Goal: Task Accomplishment & Management: Manage account settings

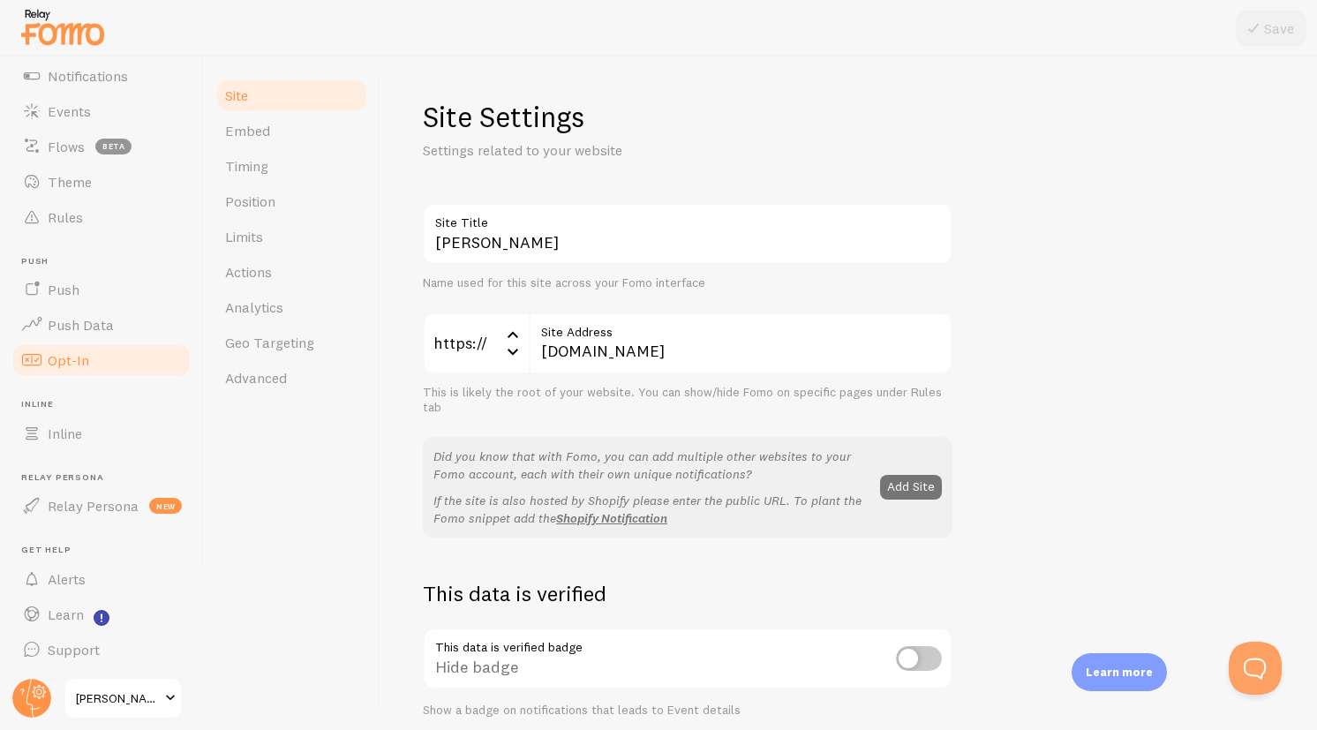
scroll to position [133, 0]
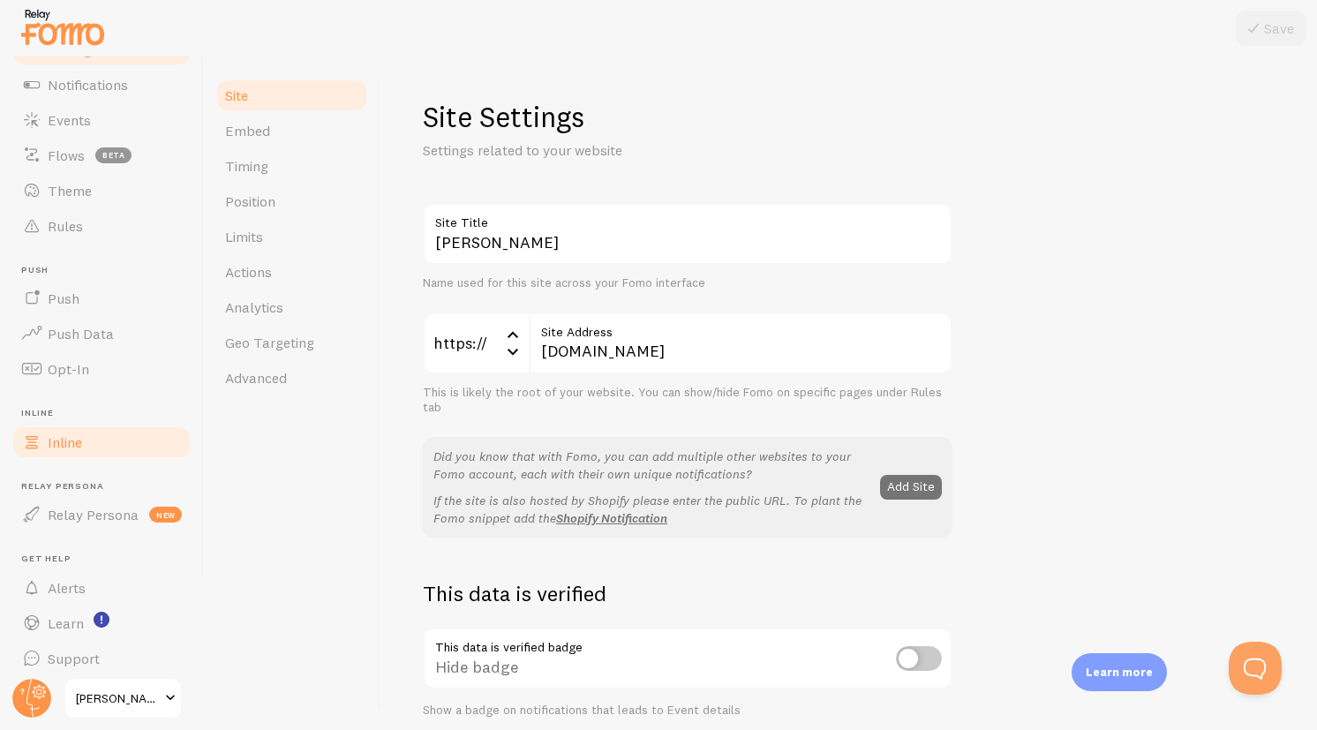
click at [76, 457] on link "Inline" at bounding box center [102, 442] width 182 height 35
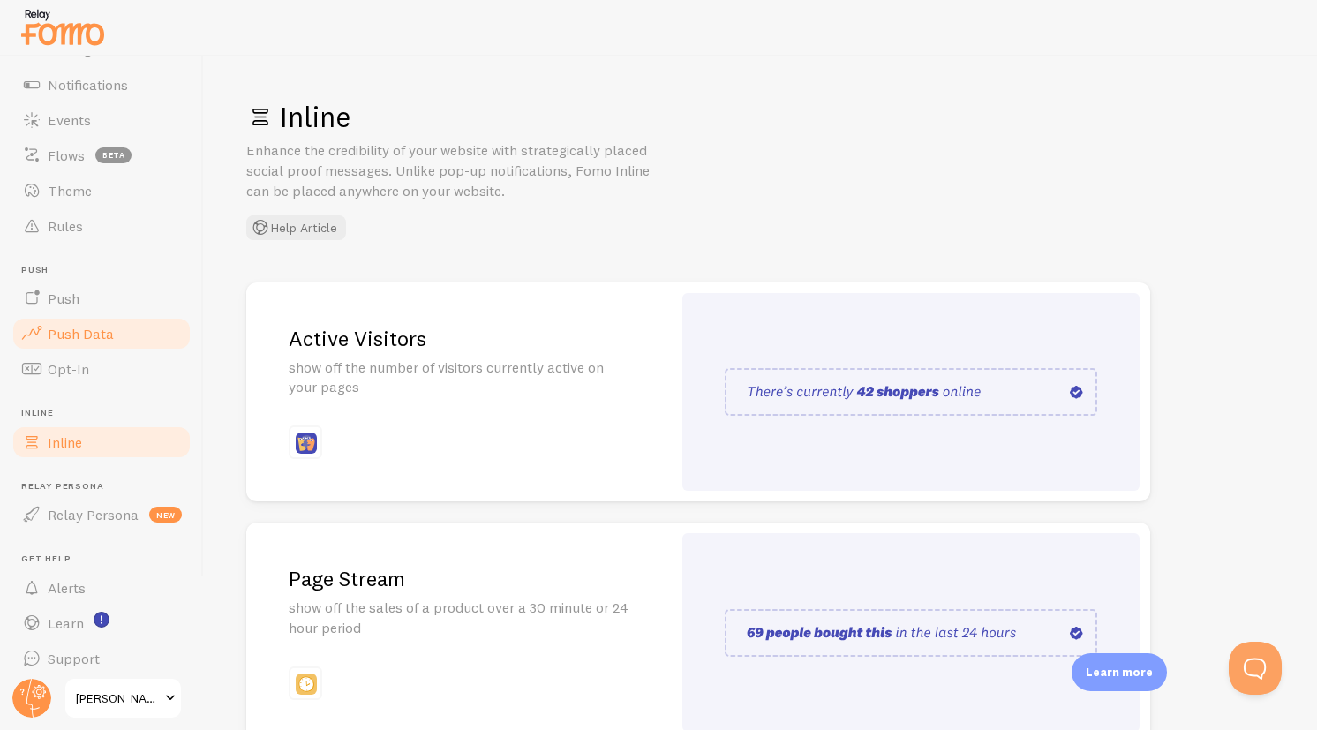
click at [86, 321] on link "Push Data" at bounding box center [102, 333] width 182 height 35
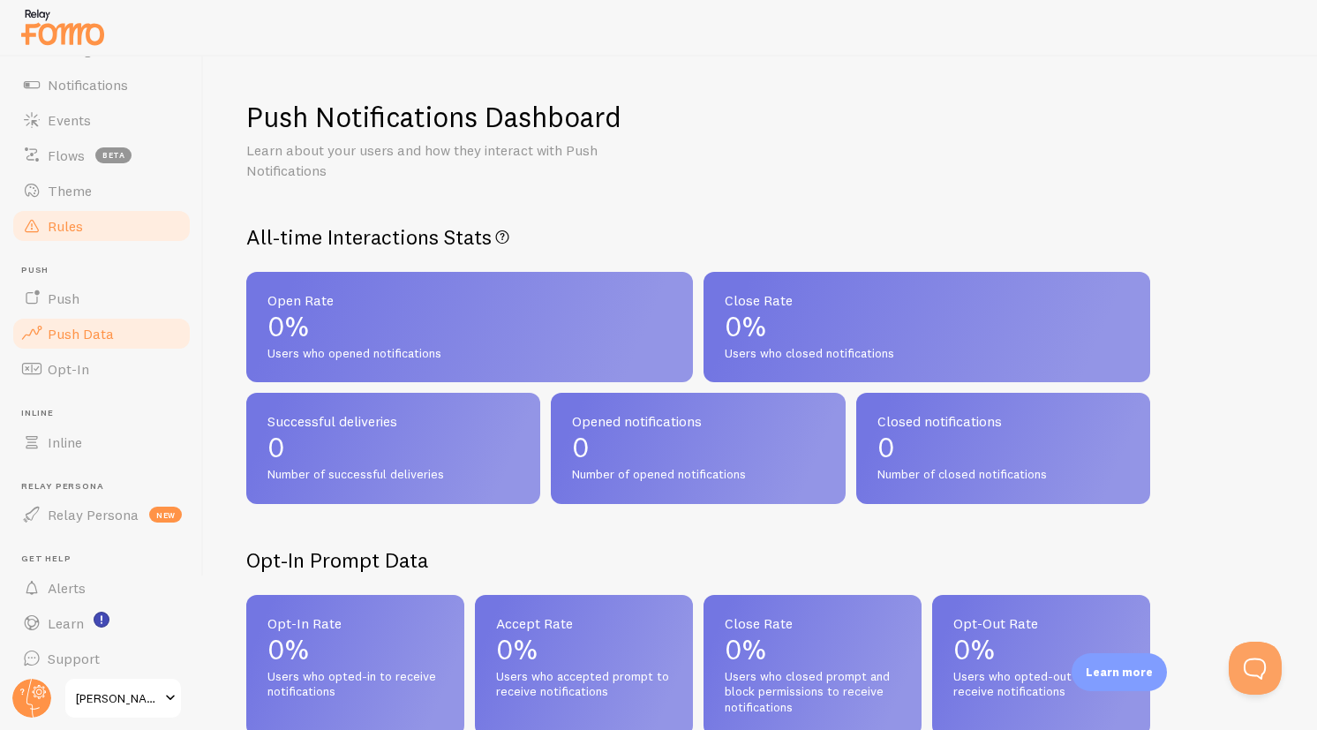
click at [71, 236] on link "Rules" at bounding box center [102, 225] width 182 height 35
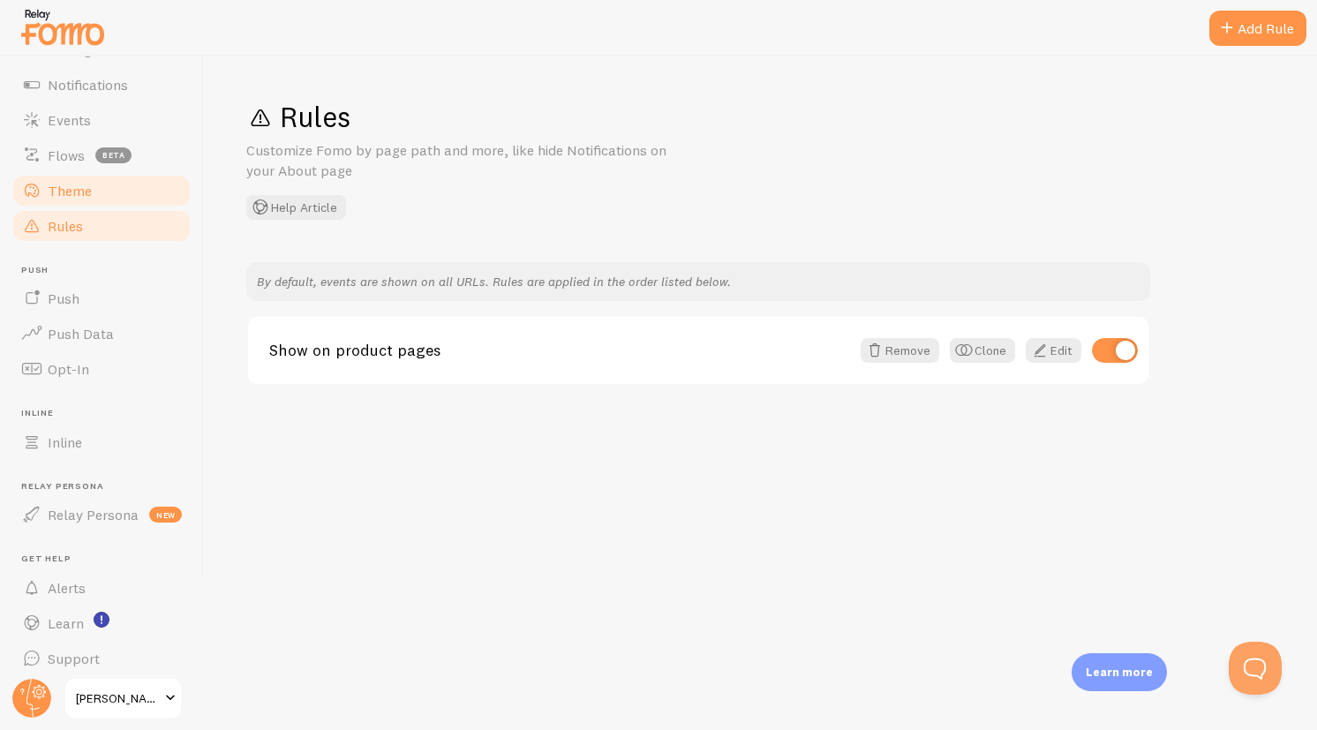
click at [79, 191] on span "Theme" at bounding box center [70, 191] width 44 height 18
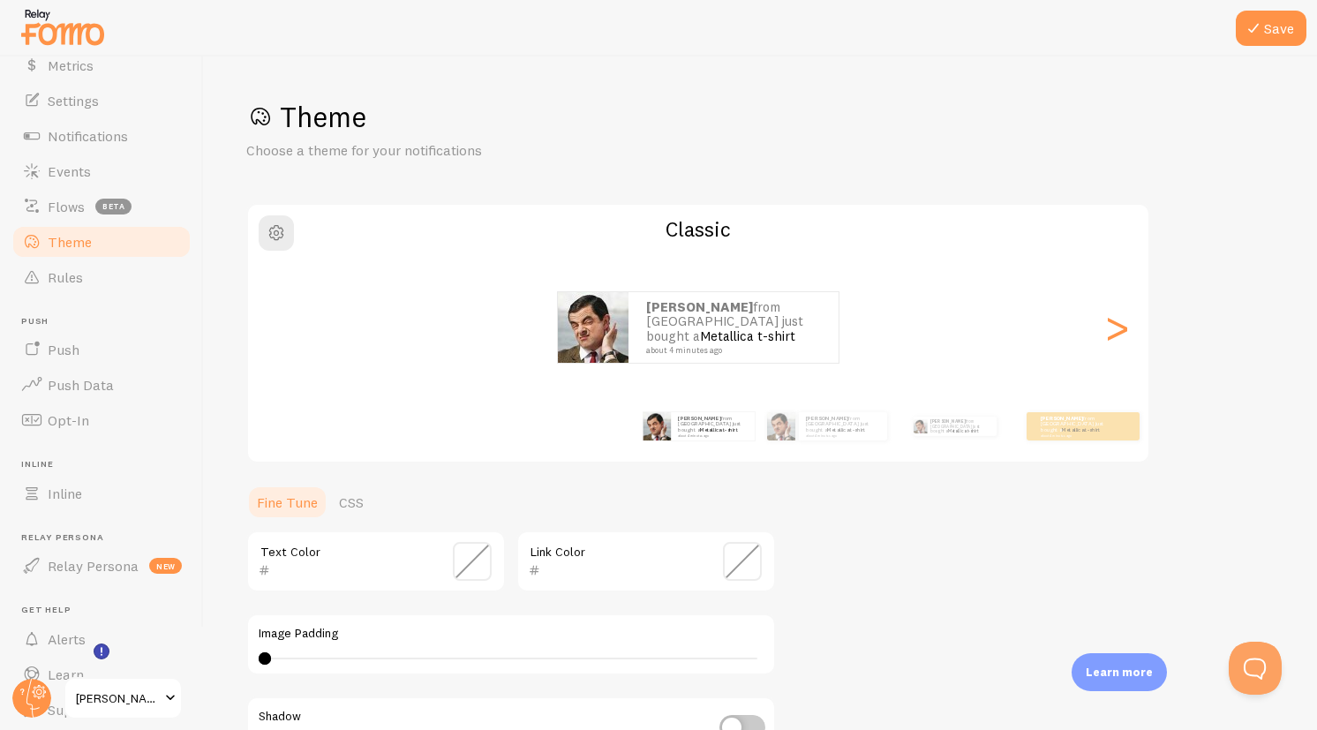
scroll to position [77, 0]
click at [62, 199] on link "Flows beta" at bounding box center [102, 211] width 182 height 35
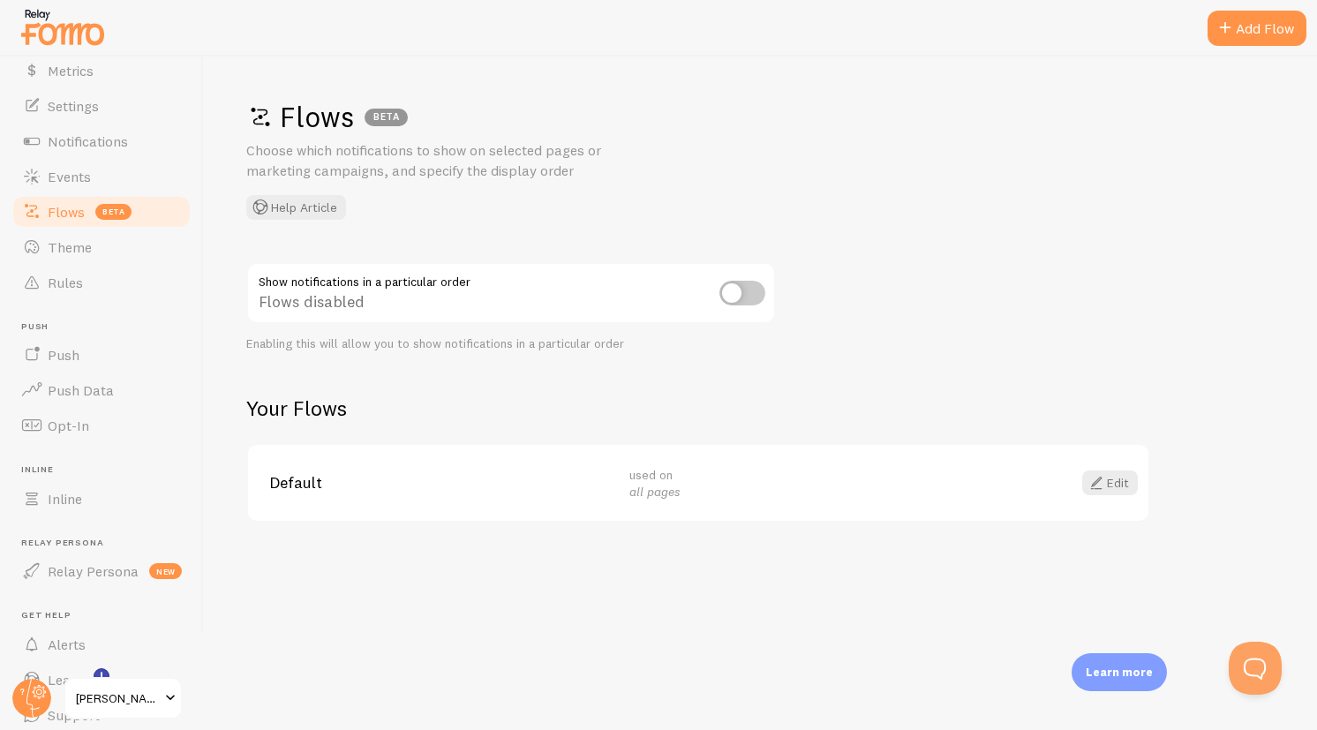
click at [504, 489] on span "Default" at bounding box center [438, 483] width 339 height 16
click at [1104, 487] on span at bounding box center [1096, 482] width 21 height 21
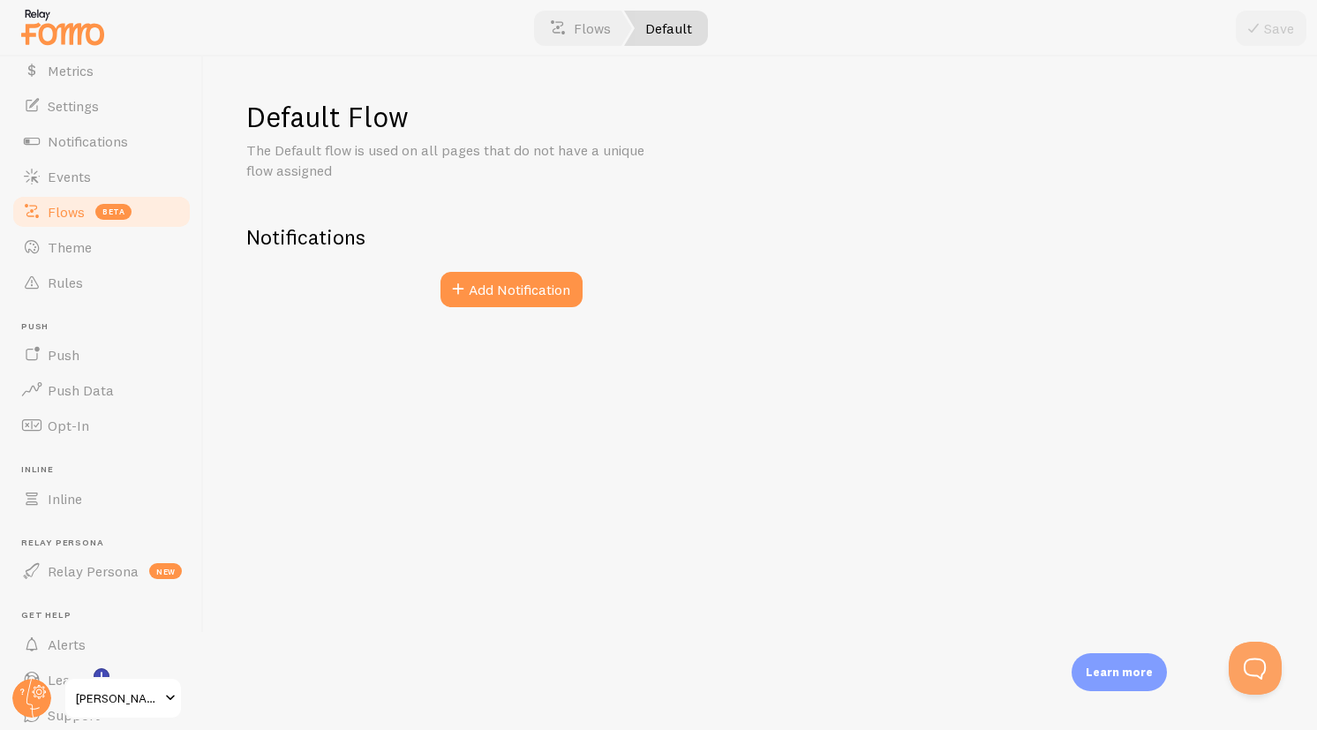
click at [69, 214] on span "Flows" at bounding box center [66, 212] width 37 height 18
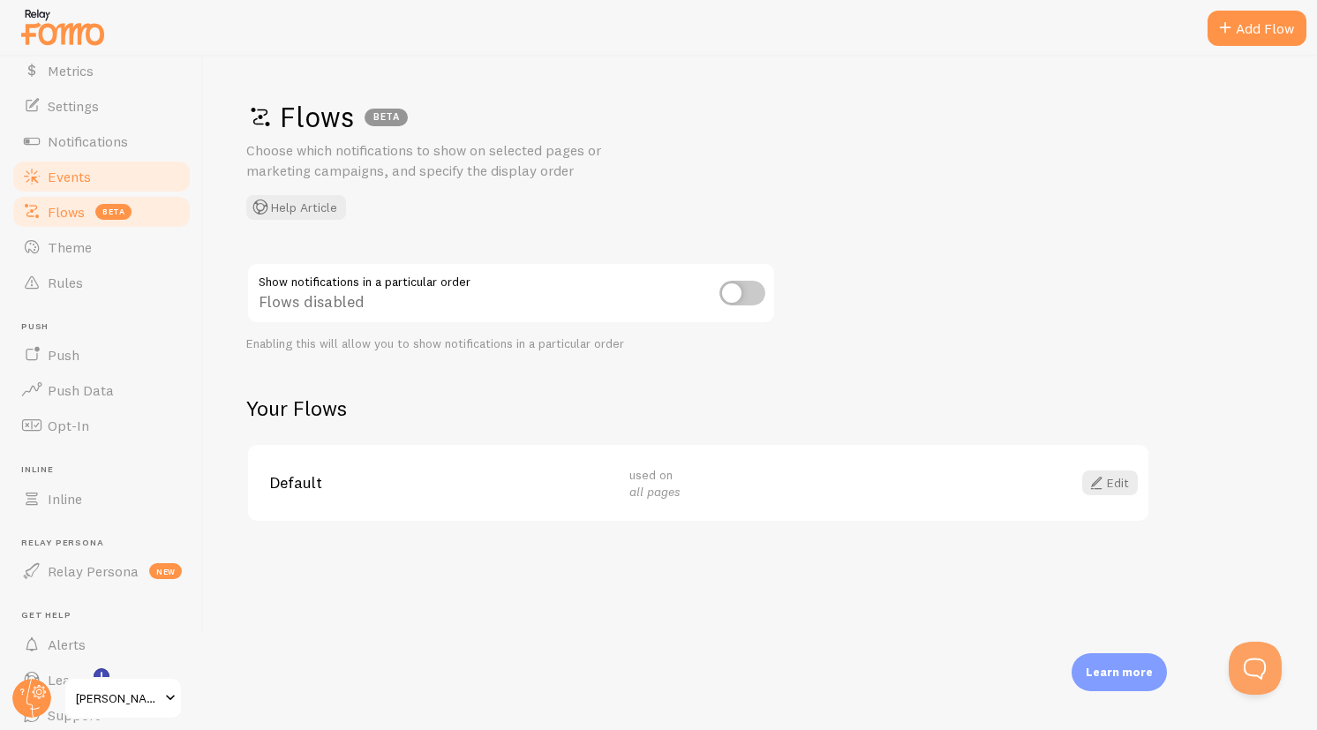
click at [85, 189] on link "Events" at bounding box center [102, 176] width 182 height 35
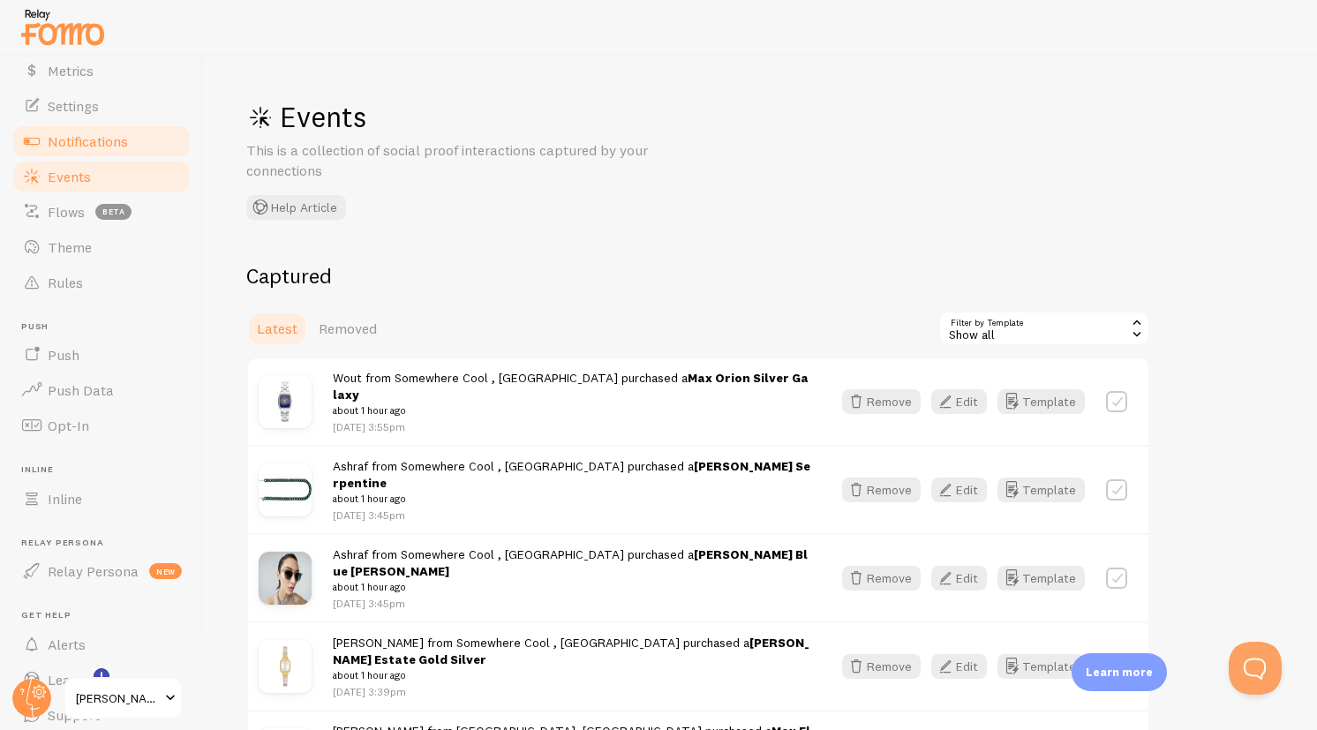
click at [84, 139] on span "Notifications" at bounding box center [88, 141] width 80 height 18
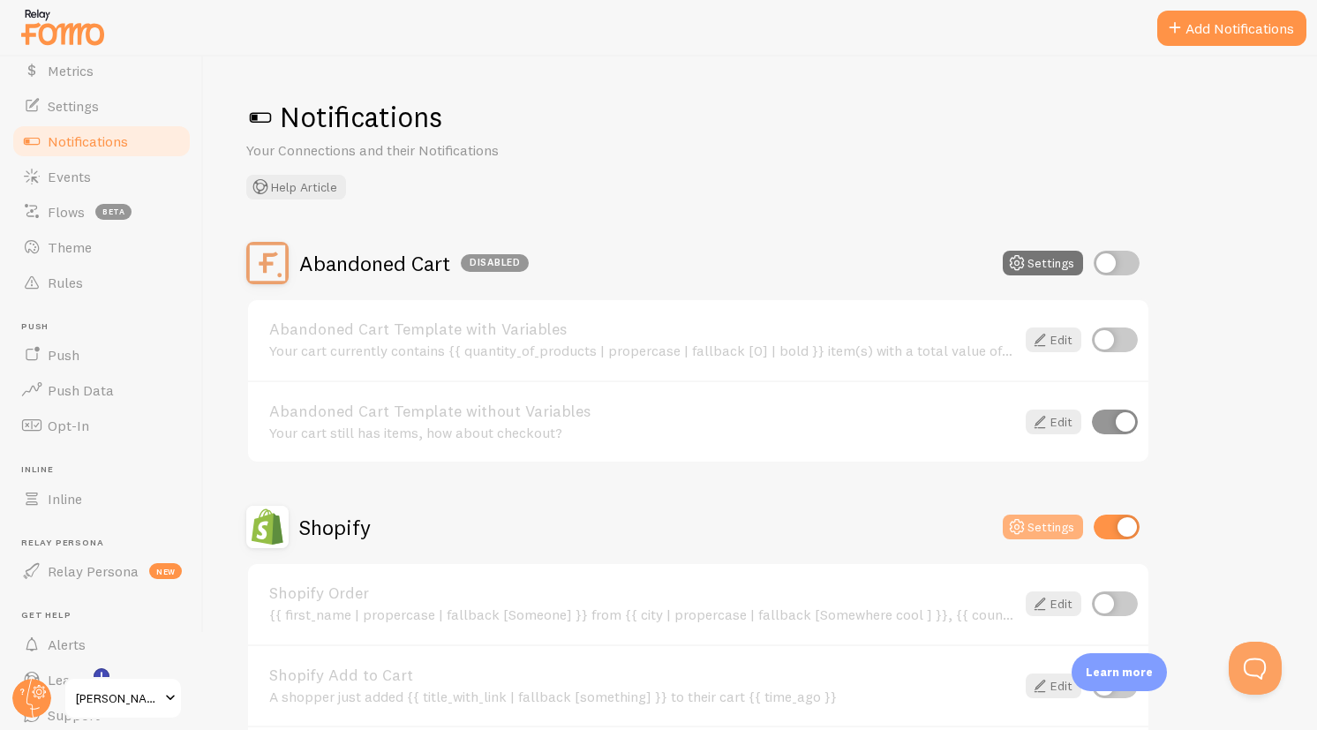
click at [1050, 530] on button "Settings" at bounding box center [1043, 527] width 80 height 25
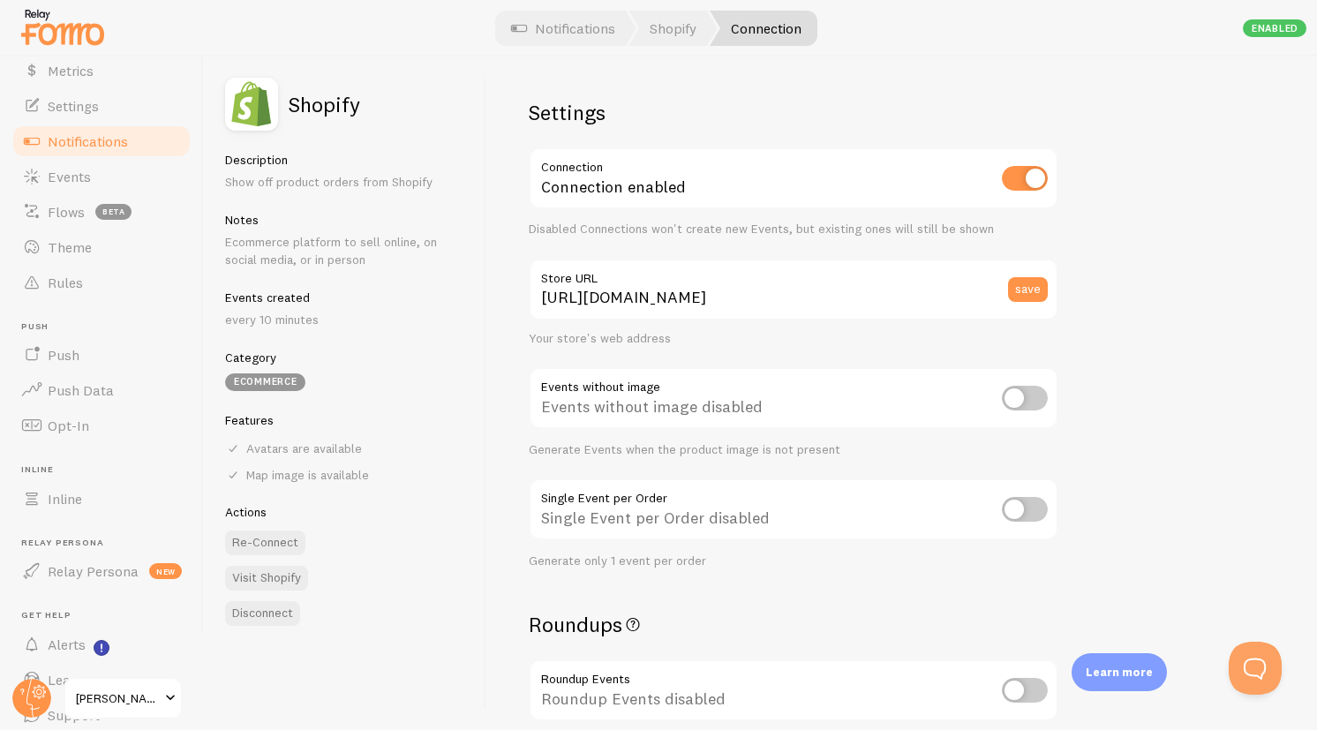
scroll to position [142, 0]
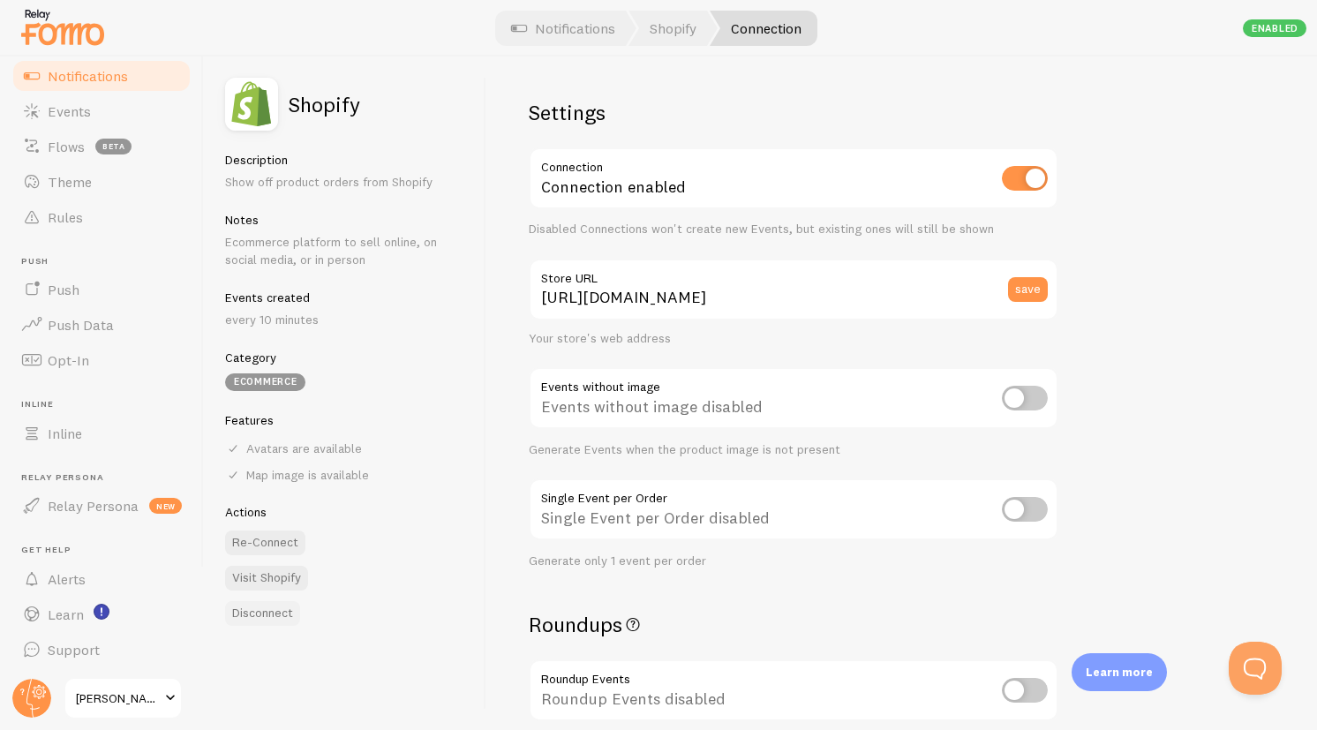
click at [284, 616] on button "Disconnect" at bounding box center [262, 613] width 75 height 25
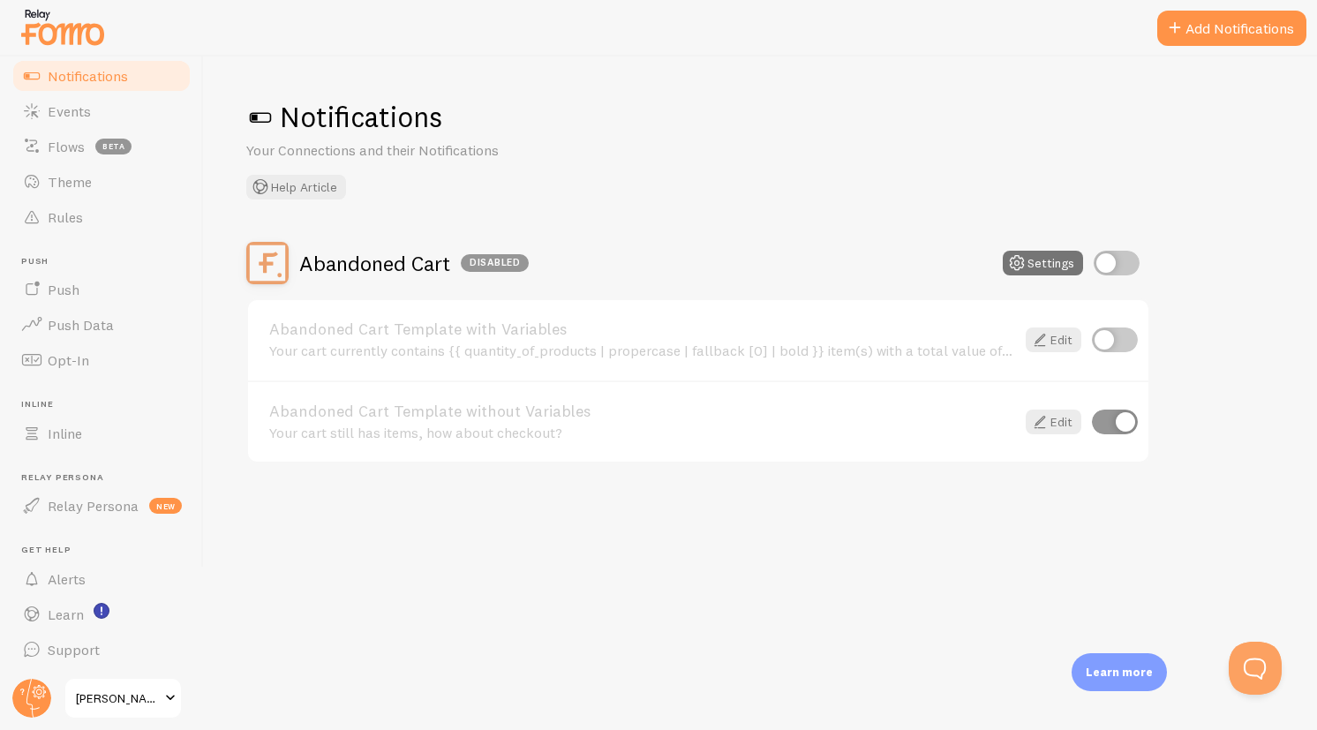
click at [83, 79] on span "Notifications" at bounding box center [88, 76] width 80 height 18
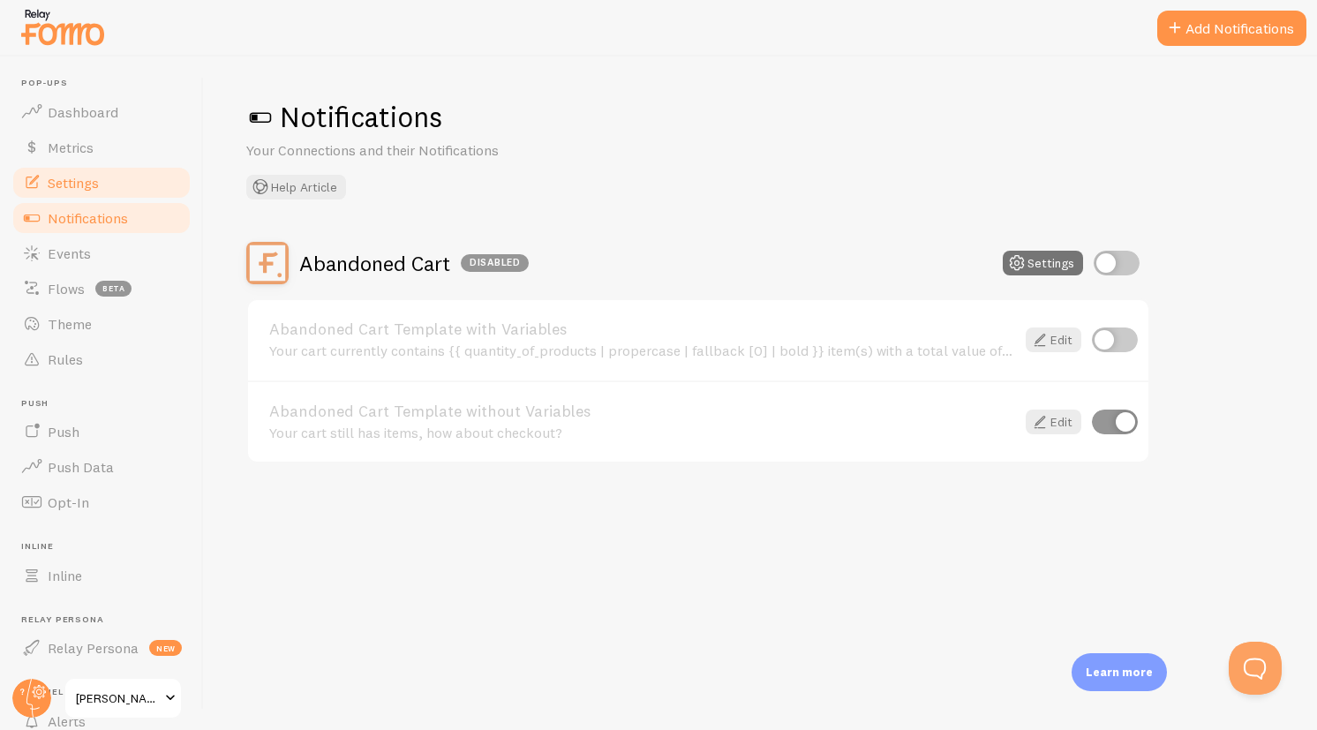
click at [71, 192] on link "Settings" at bounding box center [102, 182] width 182 height 35
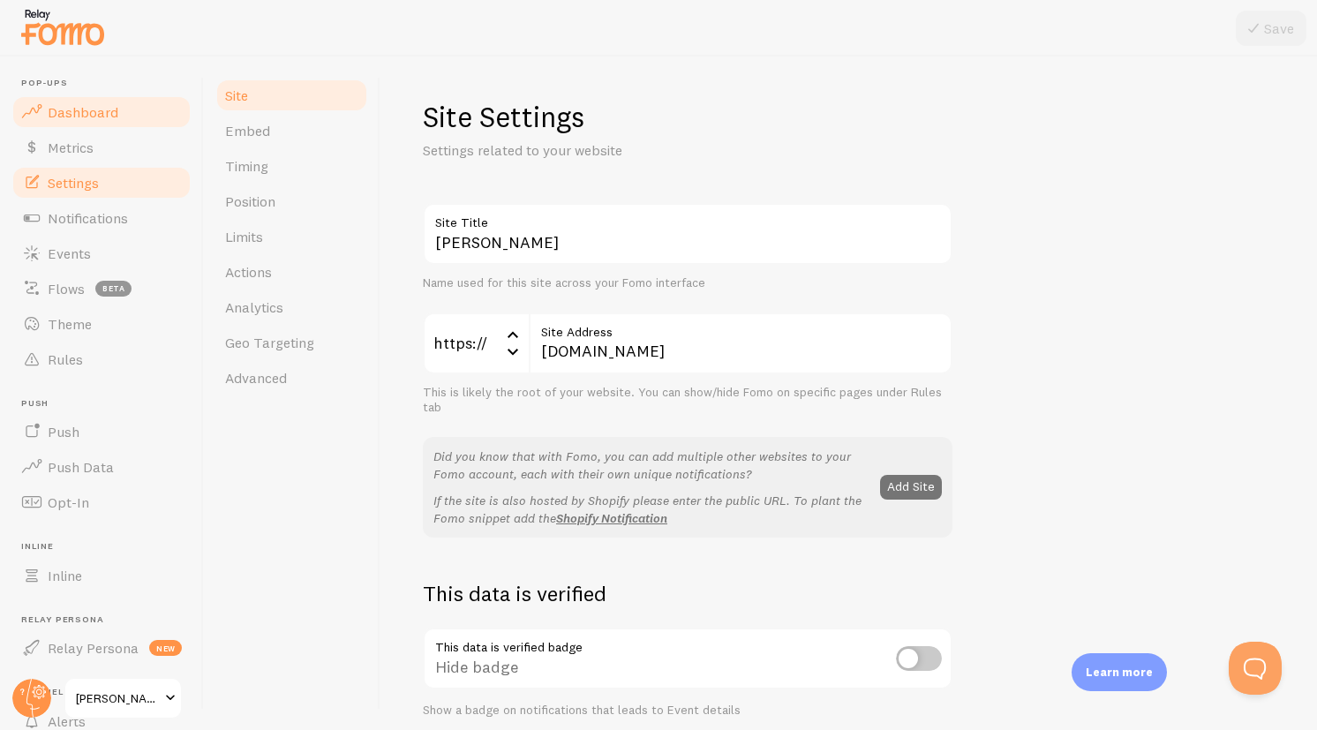
click at [77, 109] on span "Dashboard" at bounding box center [83, 112] width 71 height 18
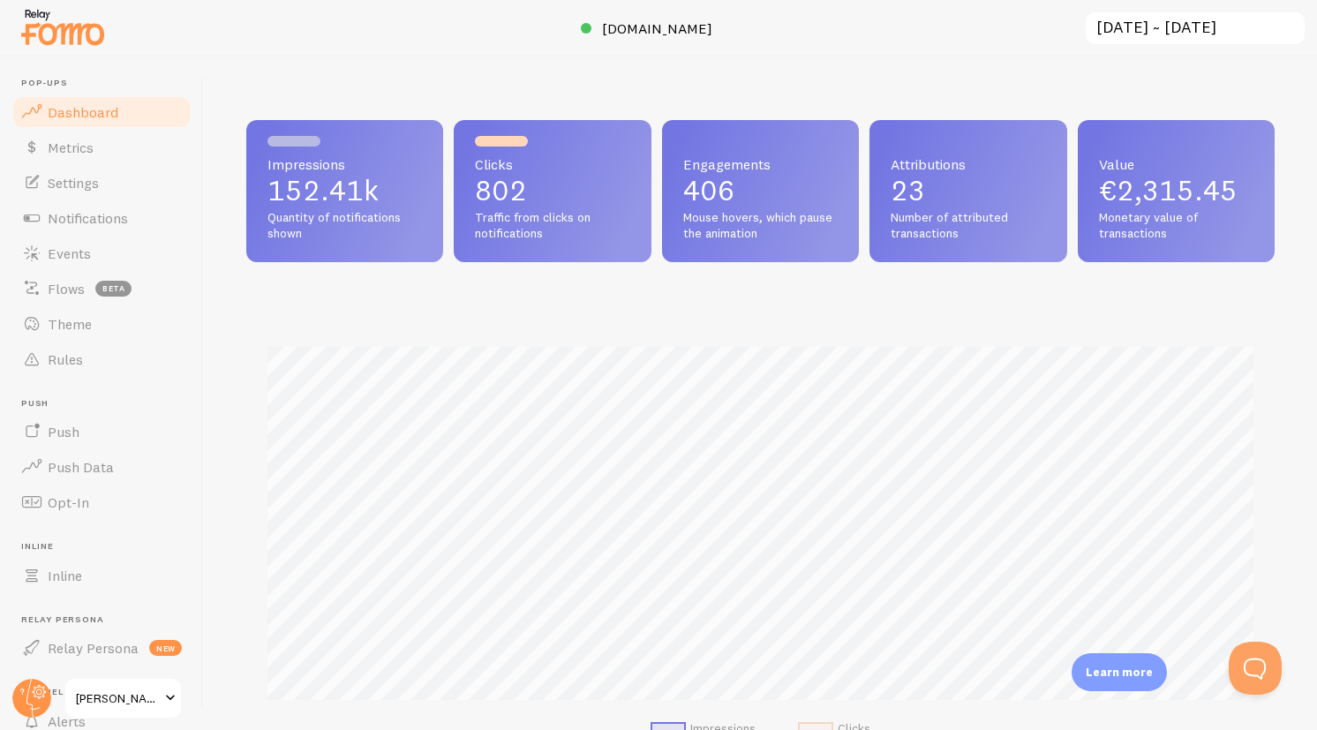
scroll to position [463, 1028]
click at [78, 141] on span "Metrics" at bounding box center [71, 148] width 46 height 18
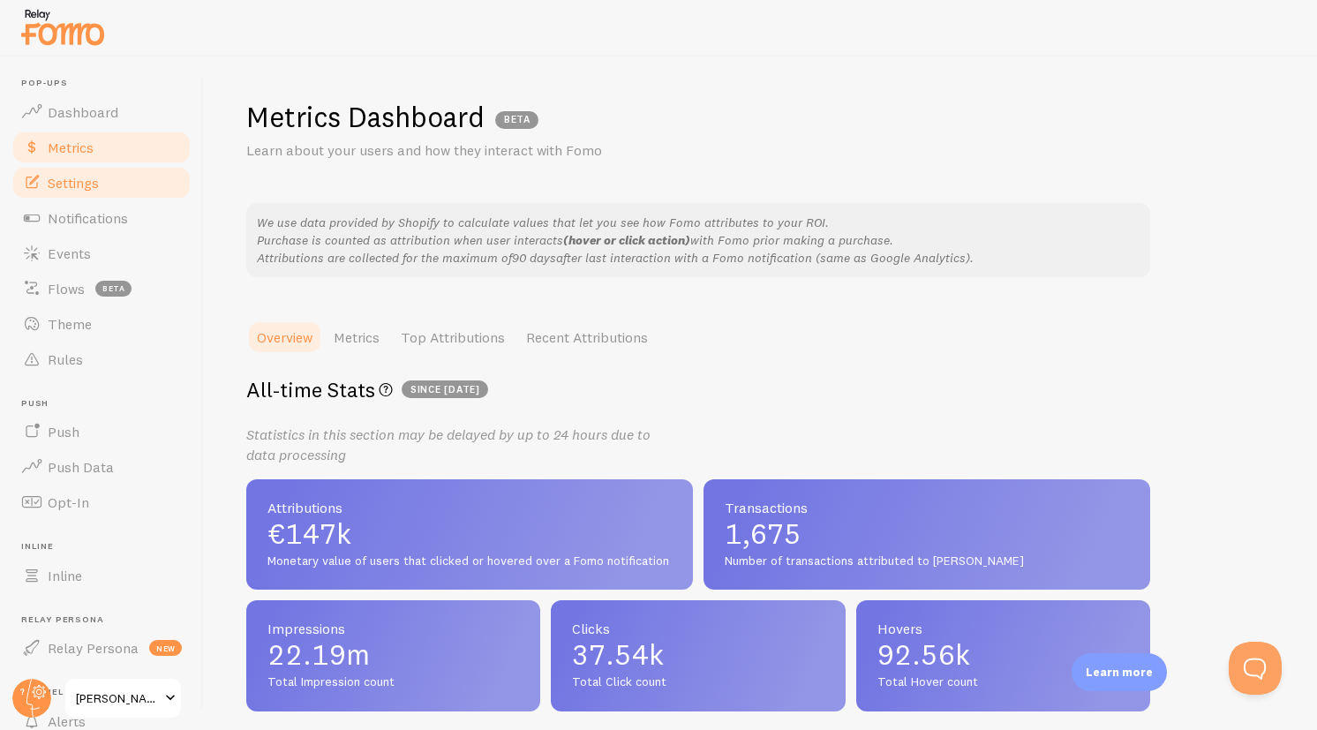
click at [81, 174] on span "Settings" at bounding box center [73, 183] width 51 height 18
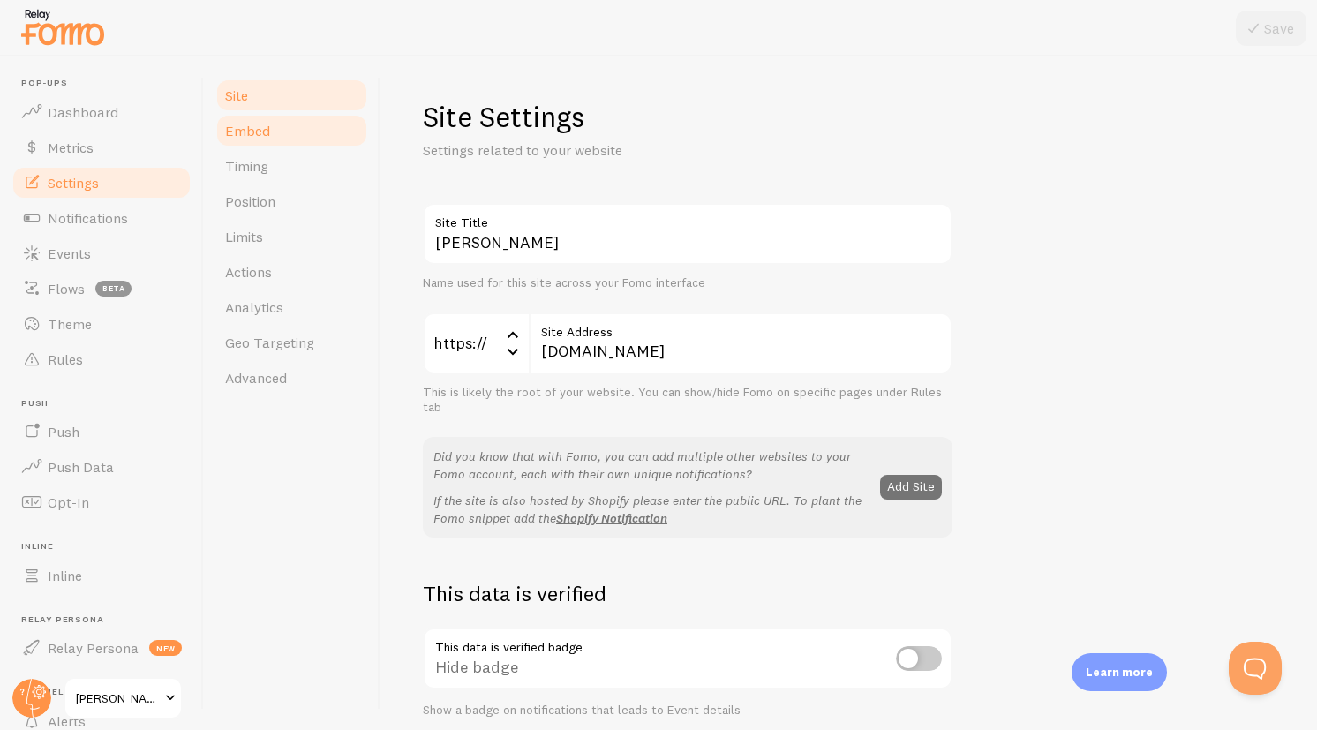
click at [251, 136] on span "Embed" at bounding box center [247, 131] width 45 height 18
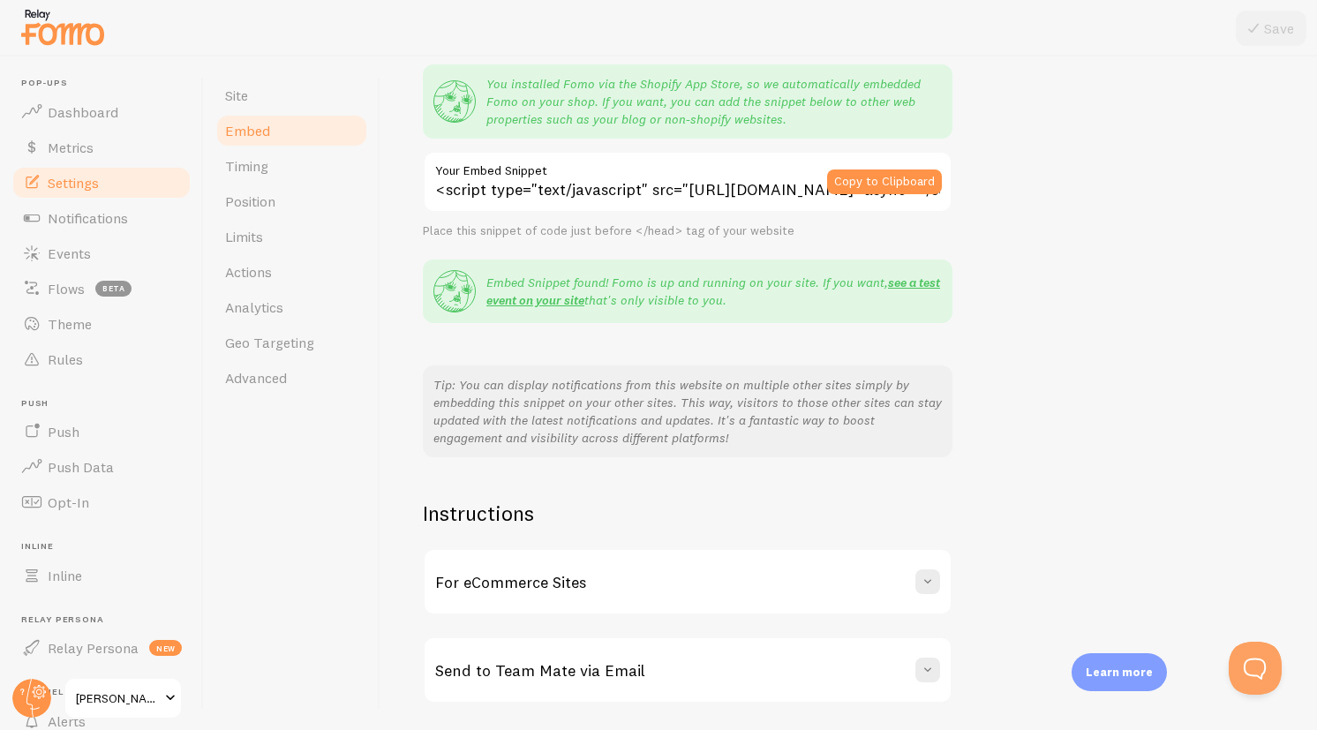
scroll to position [217, 0]
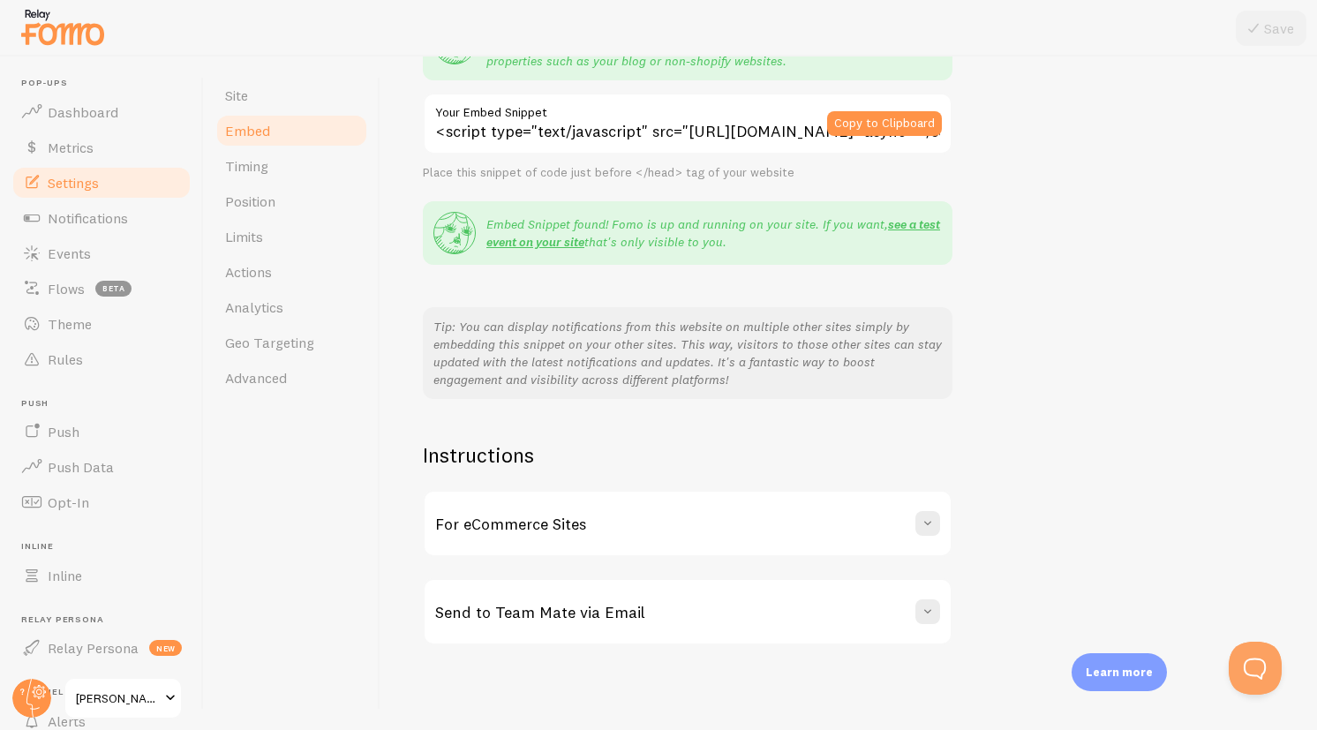
click at [833, 530] on div "For eCommerce Sites" at bounding box center [688, 524] width 526 height 64
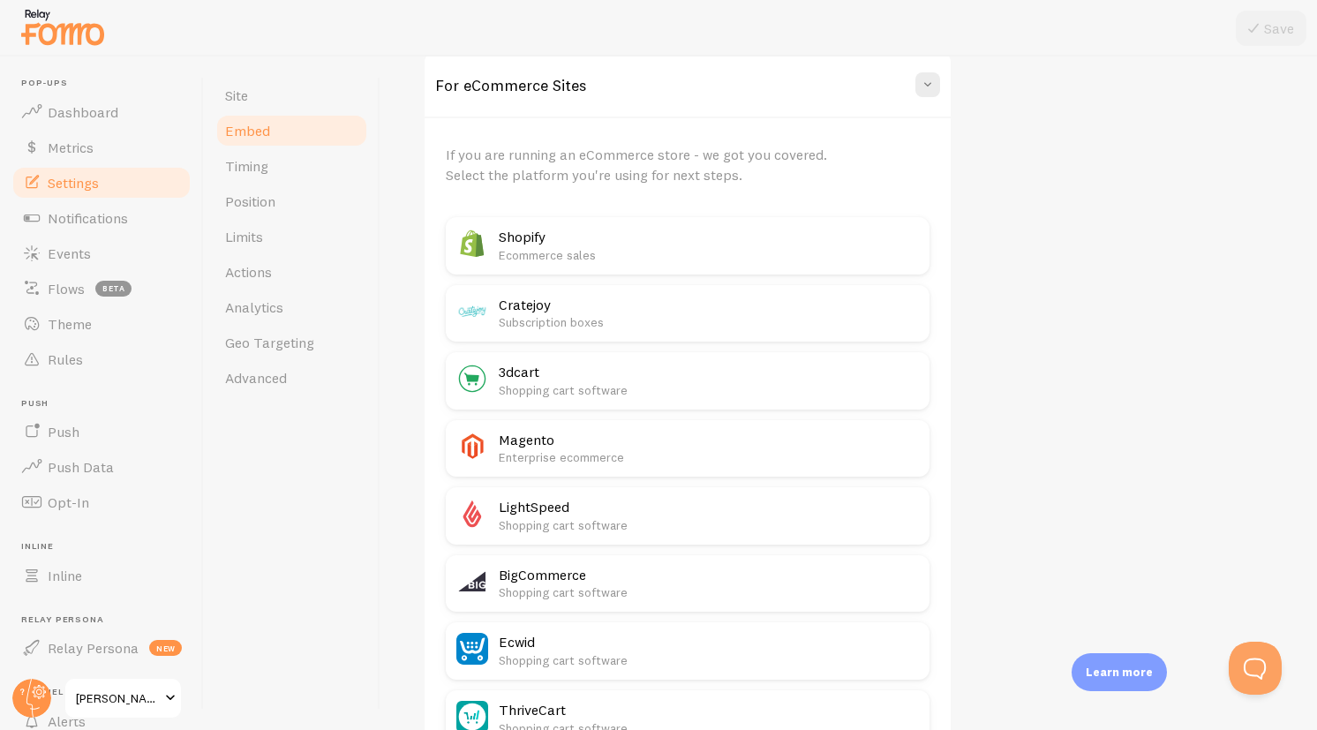
scroll to position [686, 0]
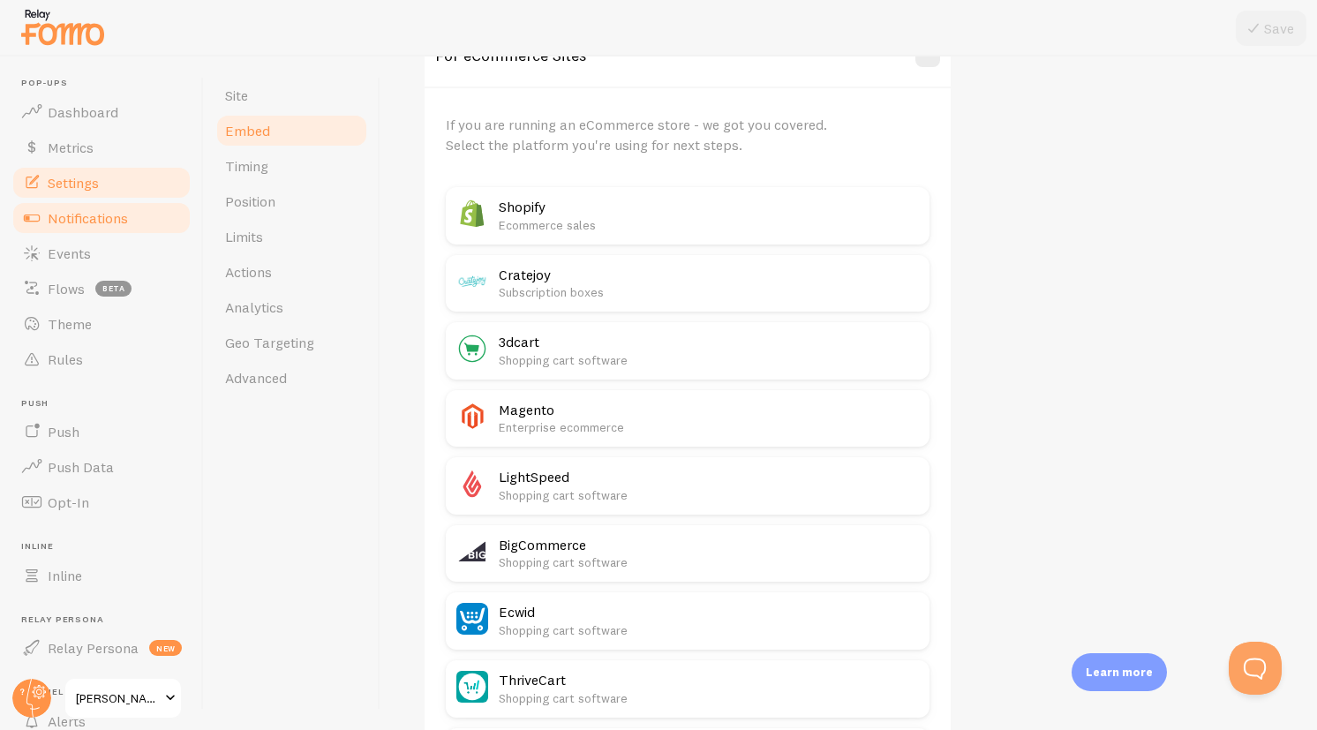
click at [39, 226] on span at bounding box center [31, 217] width 21 height 21
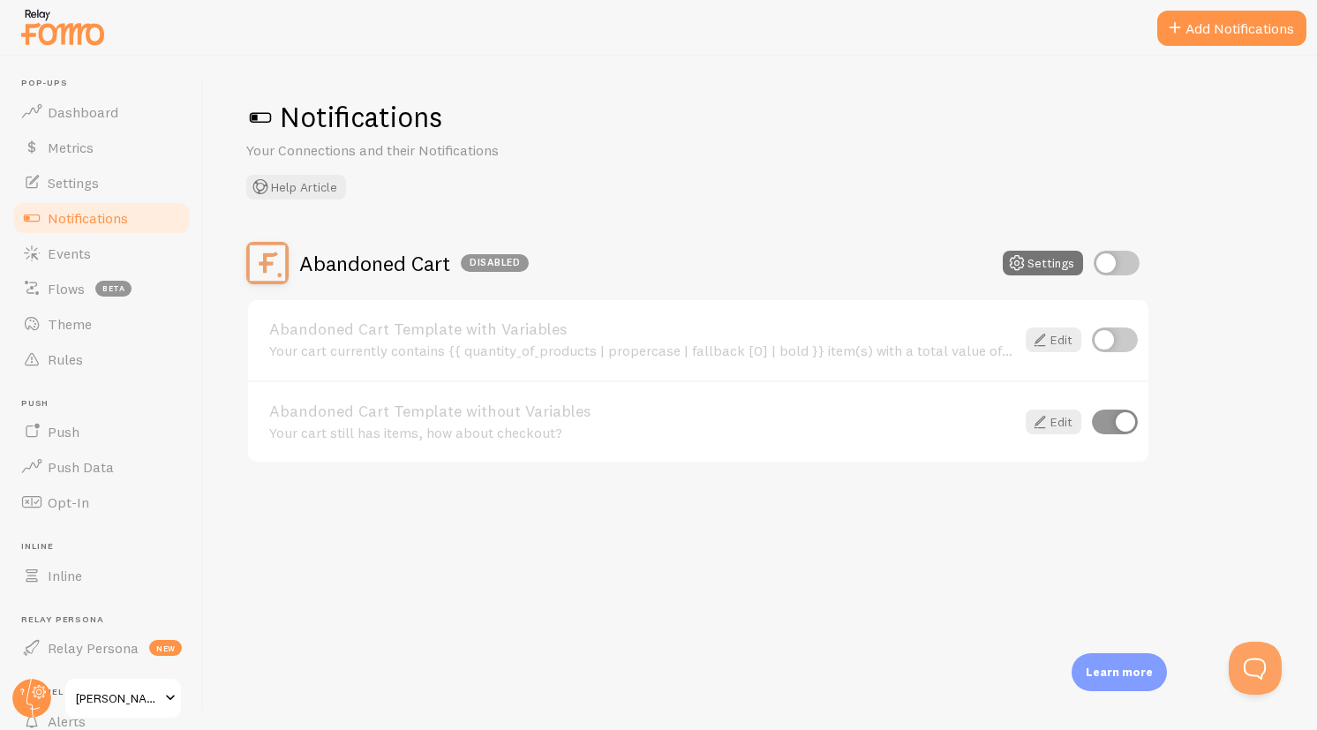
click at [78, 381] on ul "Pop-ups Dashboard Metrics Settings Notifications Events Flows beta Theme Rules …" at bounding box center [102, 444] width 182 height 732
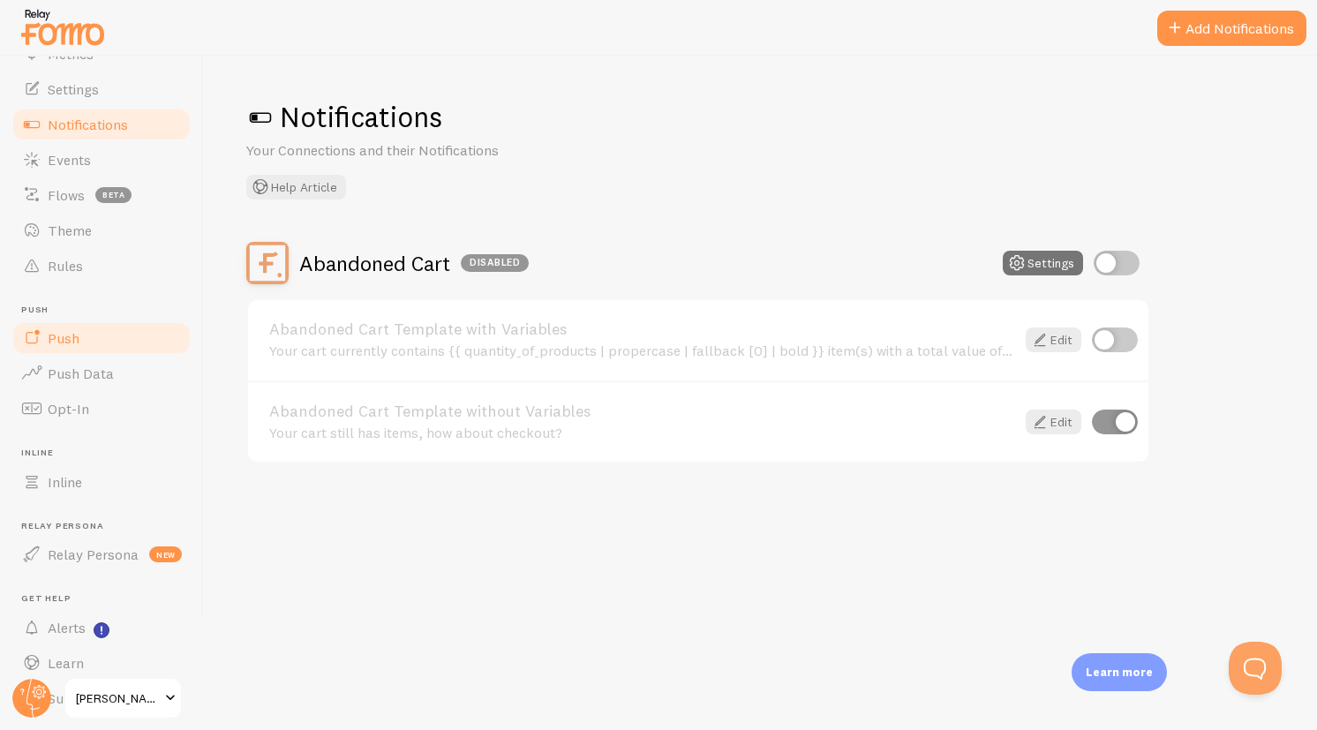
scroll to position [83, 0]
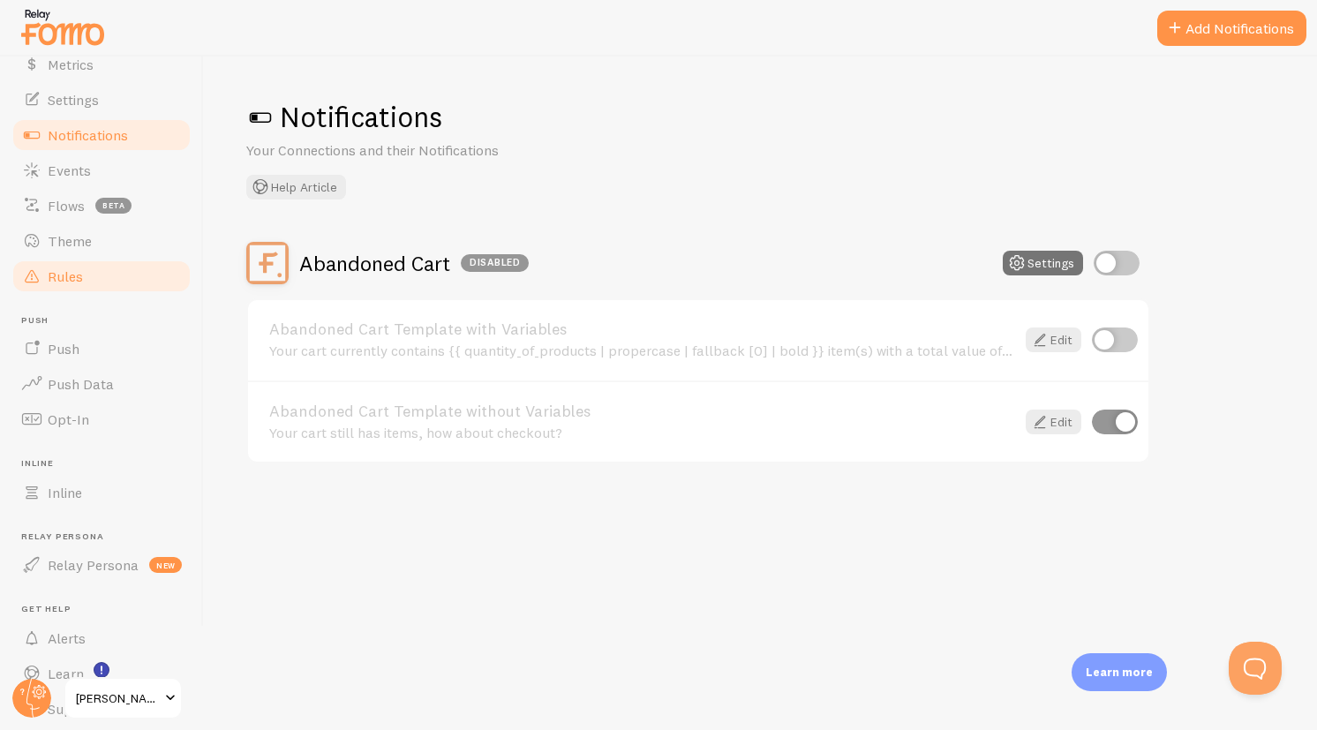
click at [91, 263] on link "Rules" at bounding box center [102, 276] width 182 height 35
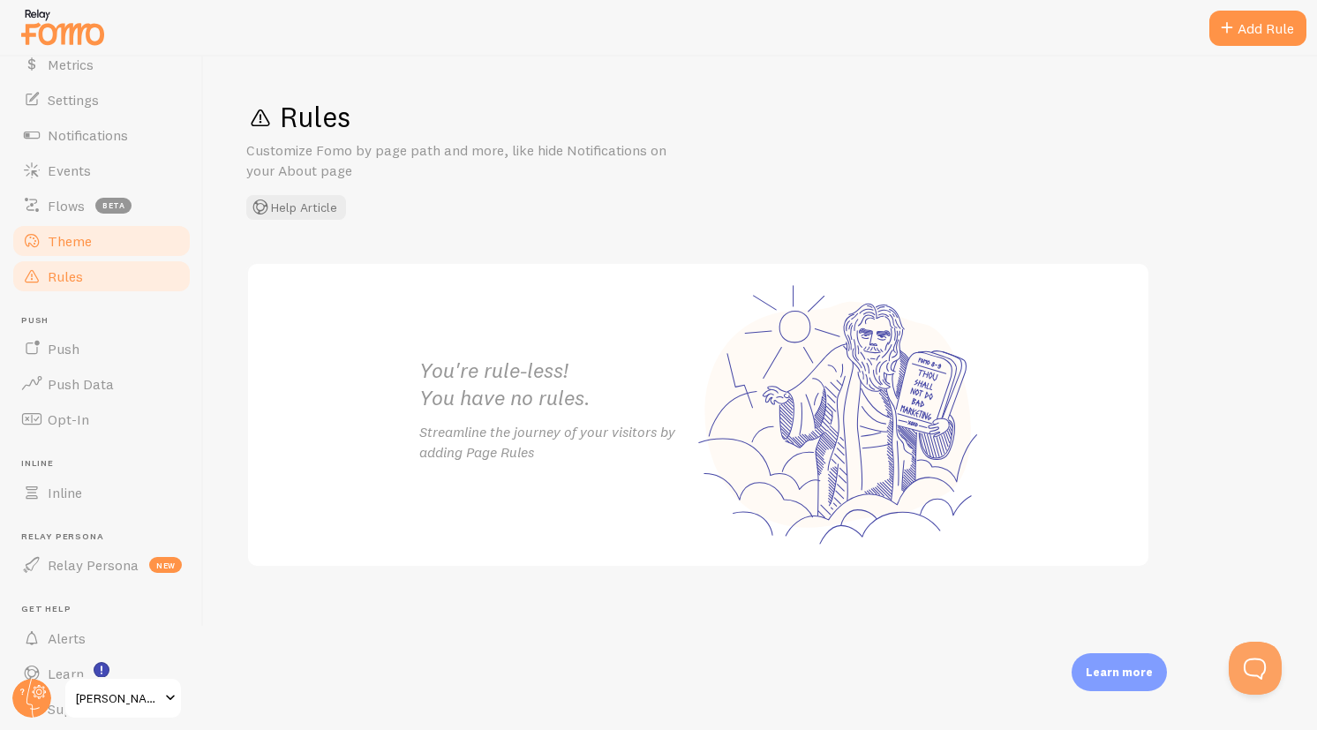
click at [91, 246] on link "Theme" at bounding box center [102, 240] width 182 height 35
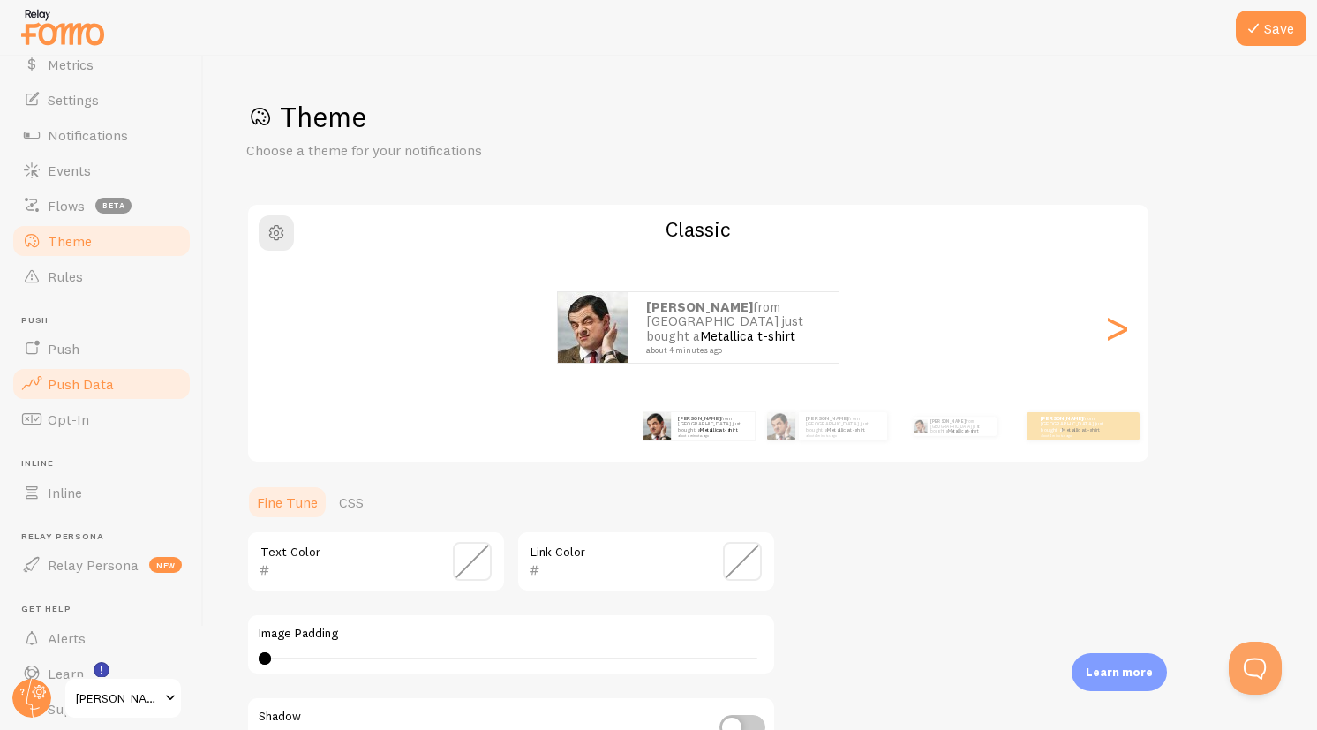
click at [84, 382] on span "Push Data" at bounding box center [81, 384] width 66 height 18
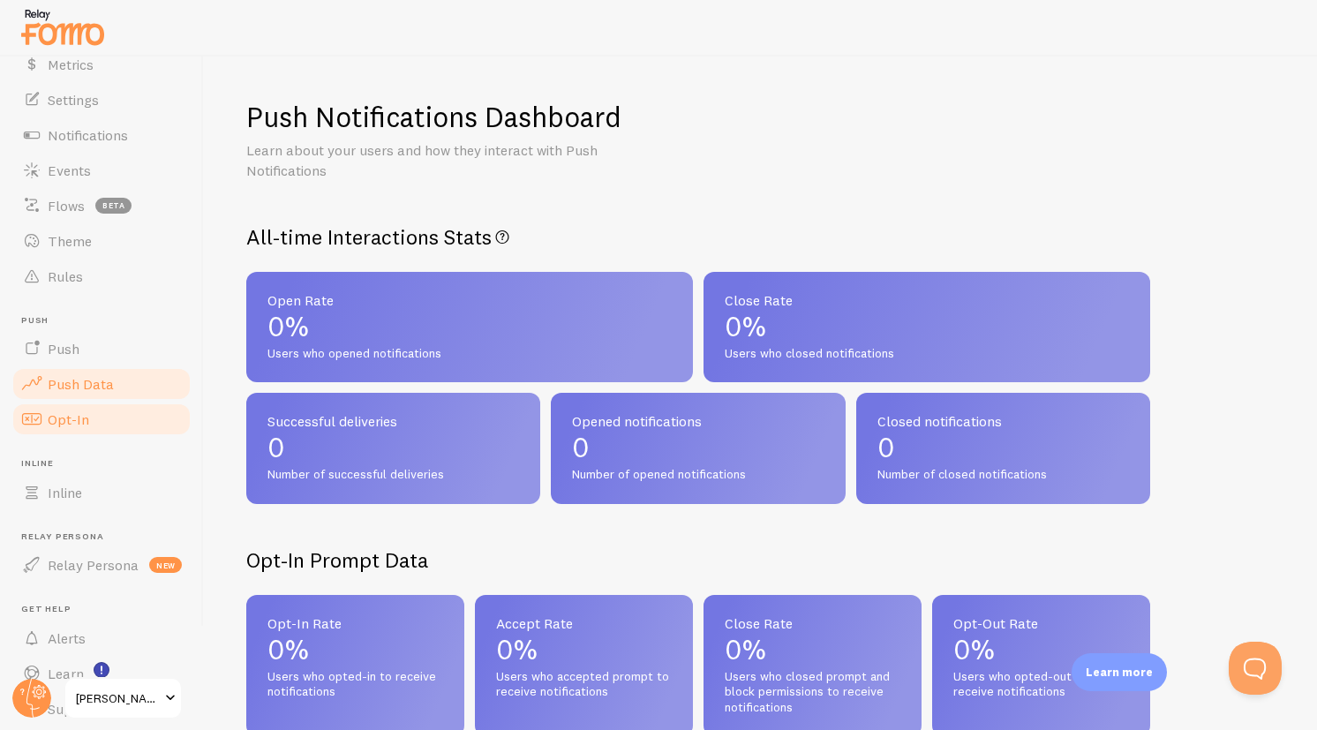
click at [89, 407] on link "Opt-In" at bounding box center [102, 419] width 182 height 35
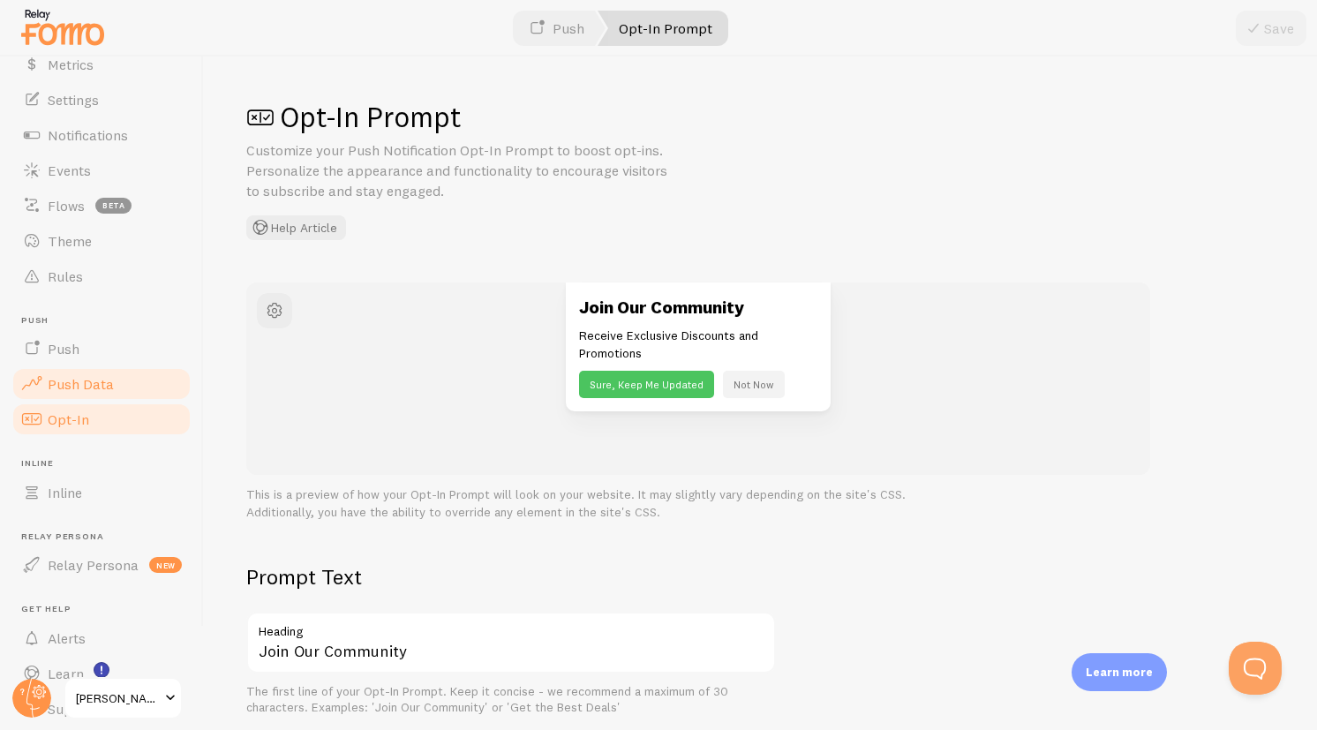
scroll to position [142, 0]
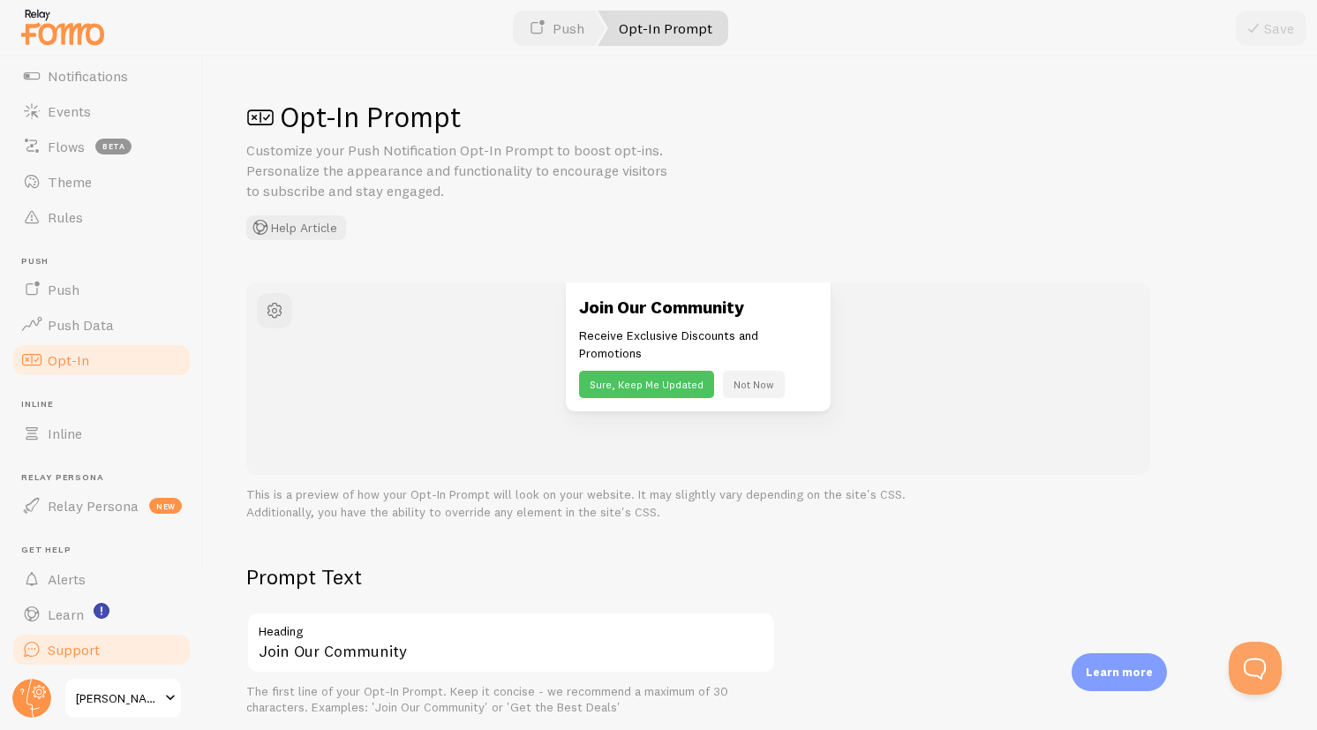
click at [83, 641] on span "Support" at bounding box center [74, 650] width 52 height 18
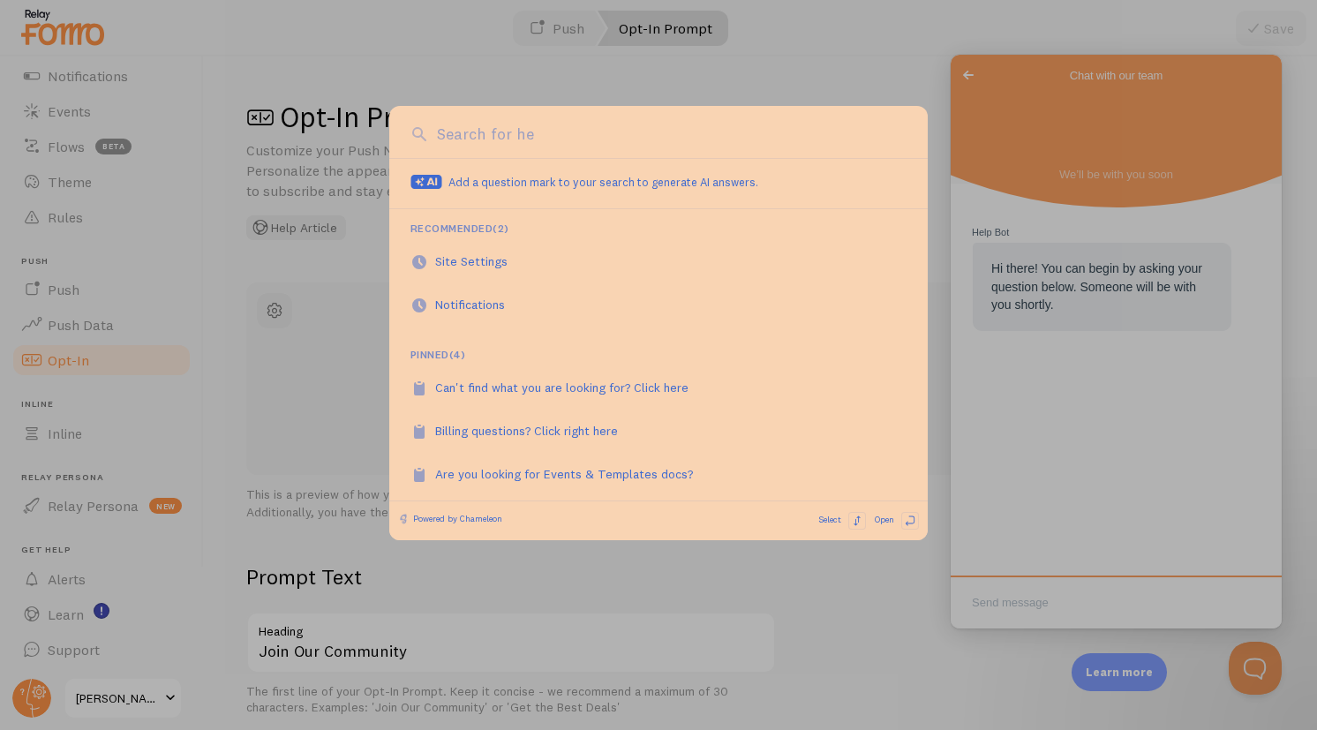
scroll to position [0, 0]
click at [109, 424] on div at bounding box center [658, 365] width 1317 height 730
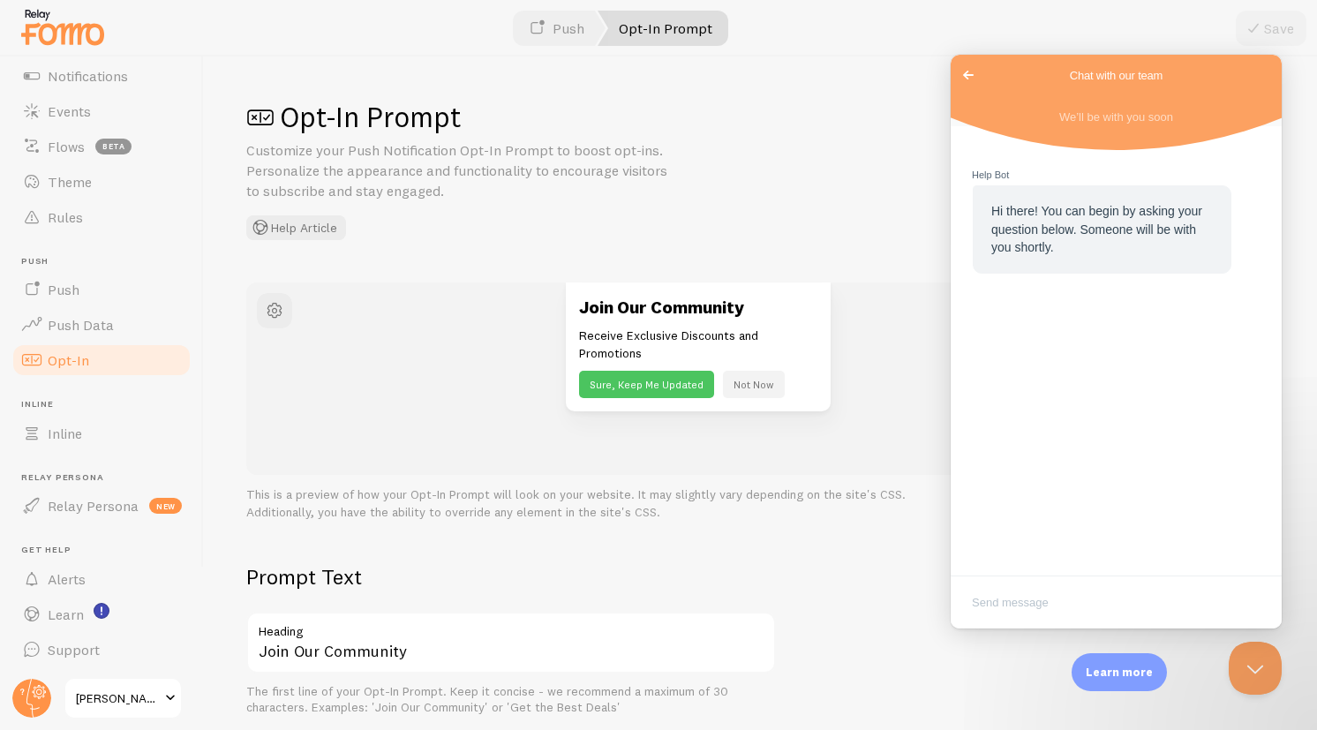
click at [91, 397] on ul "Pop-ups Dashboard Metrics Settings Notifications Events Flows beta Theme Rules …" at bounding box center [102, 302] width 182 height 732
click at [90, 435] on link "Inline" at bounding box center [102, 433] width 182 height 35
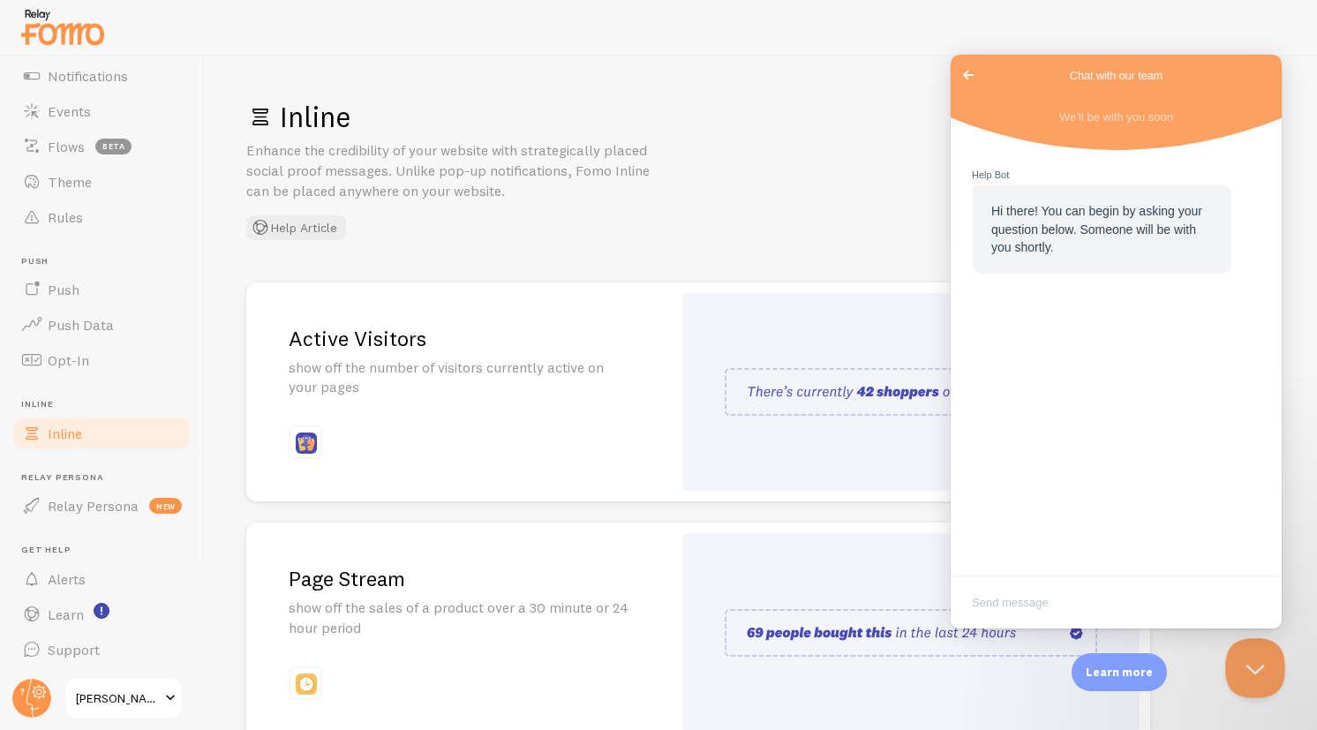
click at [1259, 664] on button "Close Beacon popover" at bounding box center [1251, 664] width 53 height 53
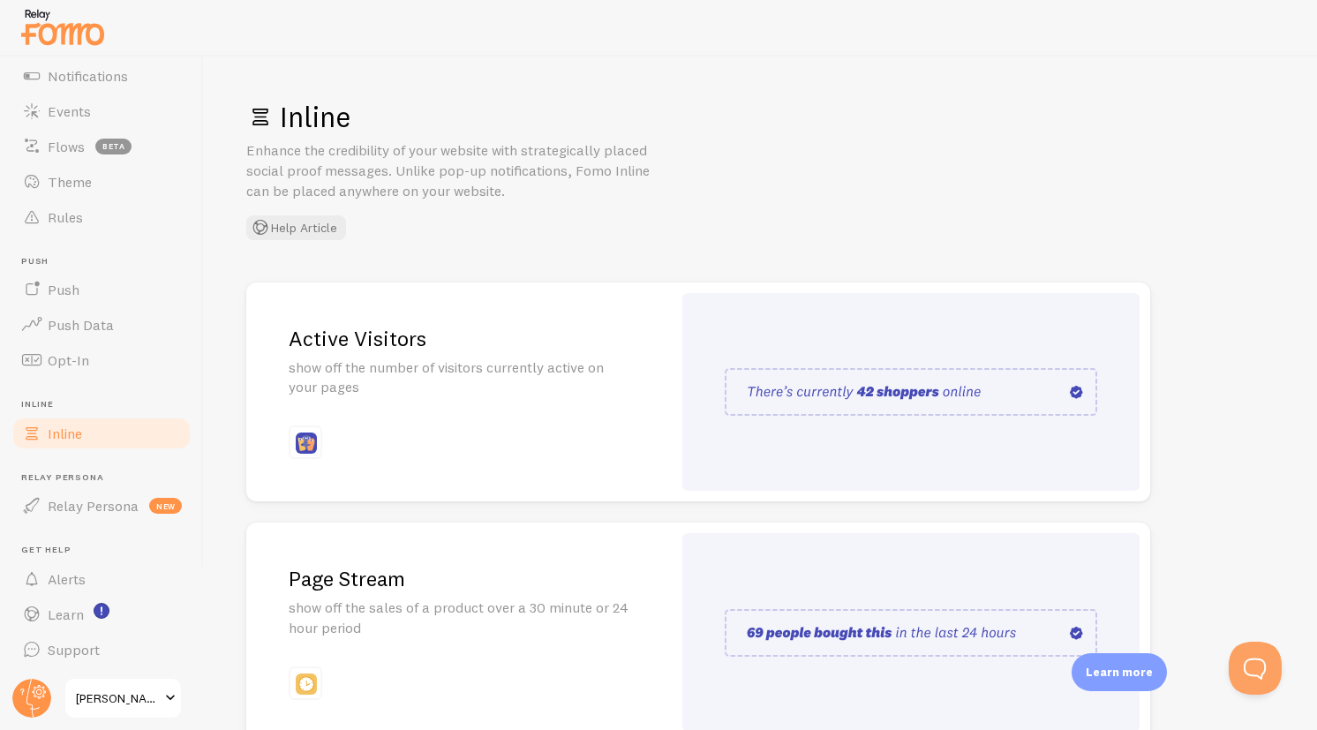
click at [678, 254] on div "Inline Enhance the credibility of your website with strategically placed social…" at bounding box center [760, 392] width 1113 height 673
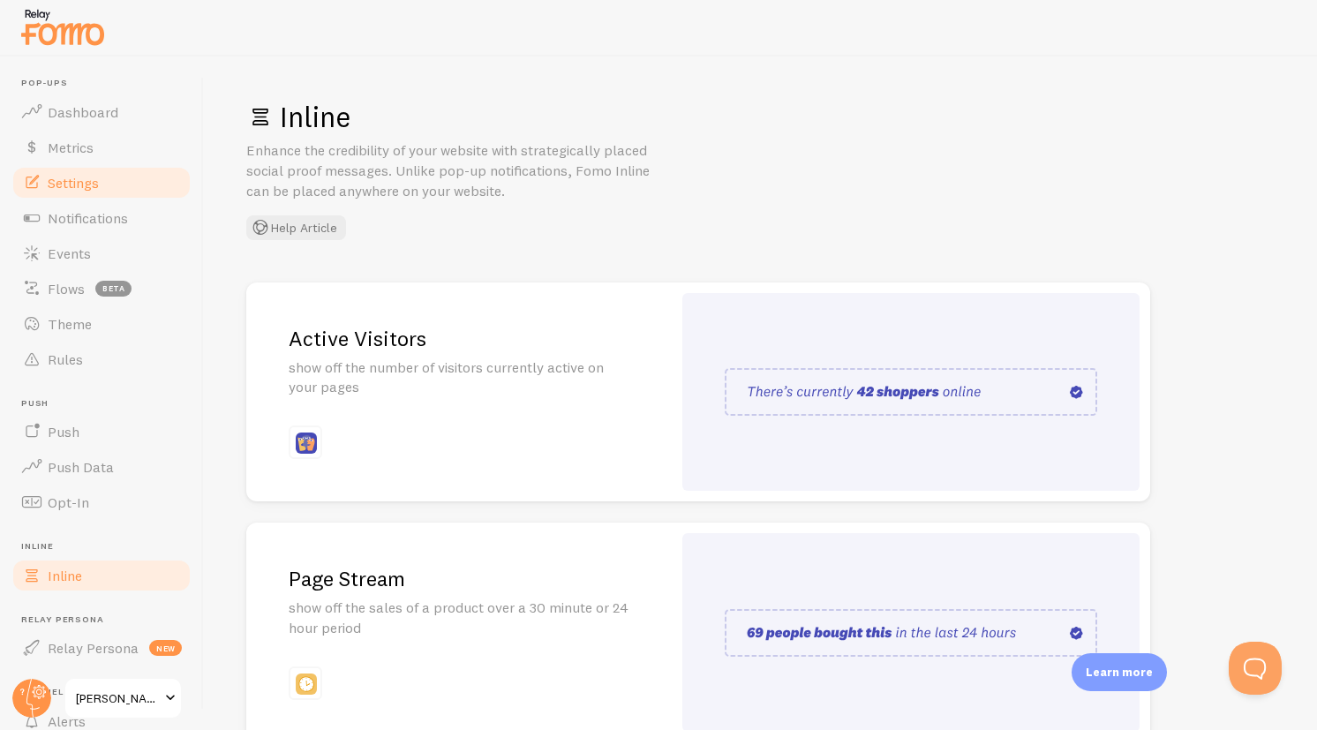
click at [87, 195] on link "Settings" at bounding box center [102, 182] width 182 height 35
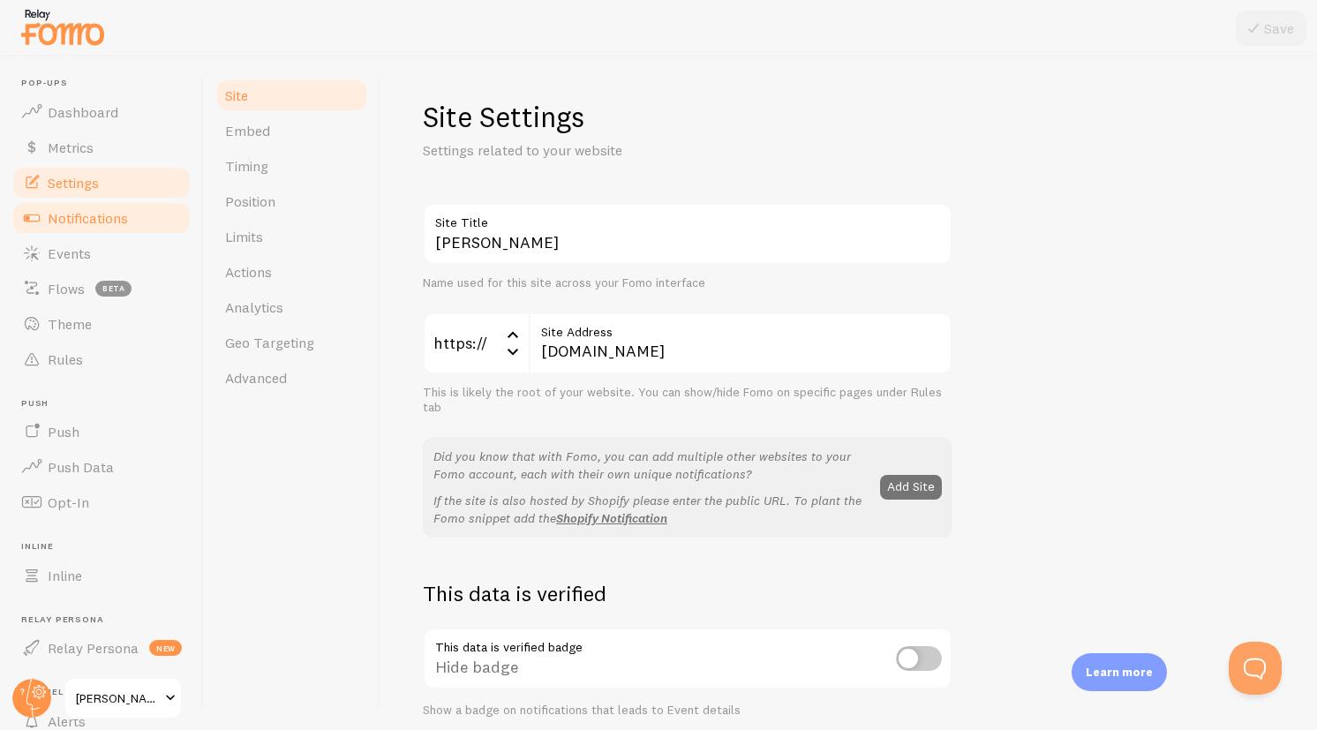
click at [103, 226] on link "Notifications" at bounding box center [102, 217] width 182 height 35
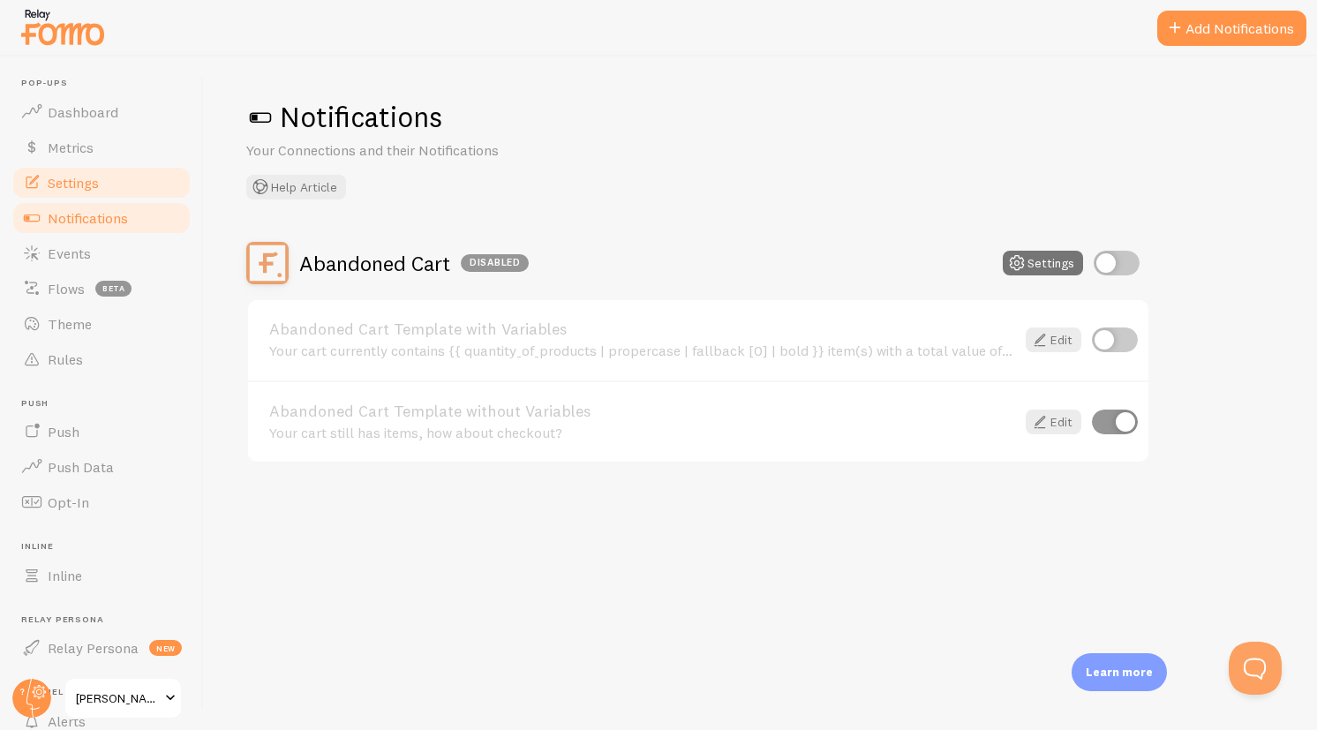
click at [94, 199] on link "Settings" at bounding box center [102, 182] width 182 height 35
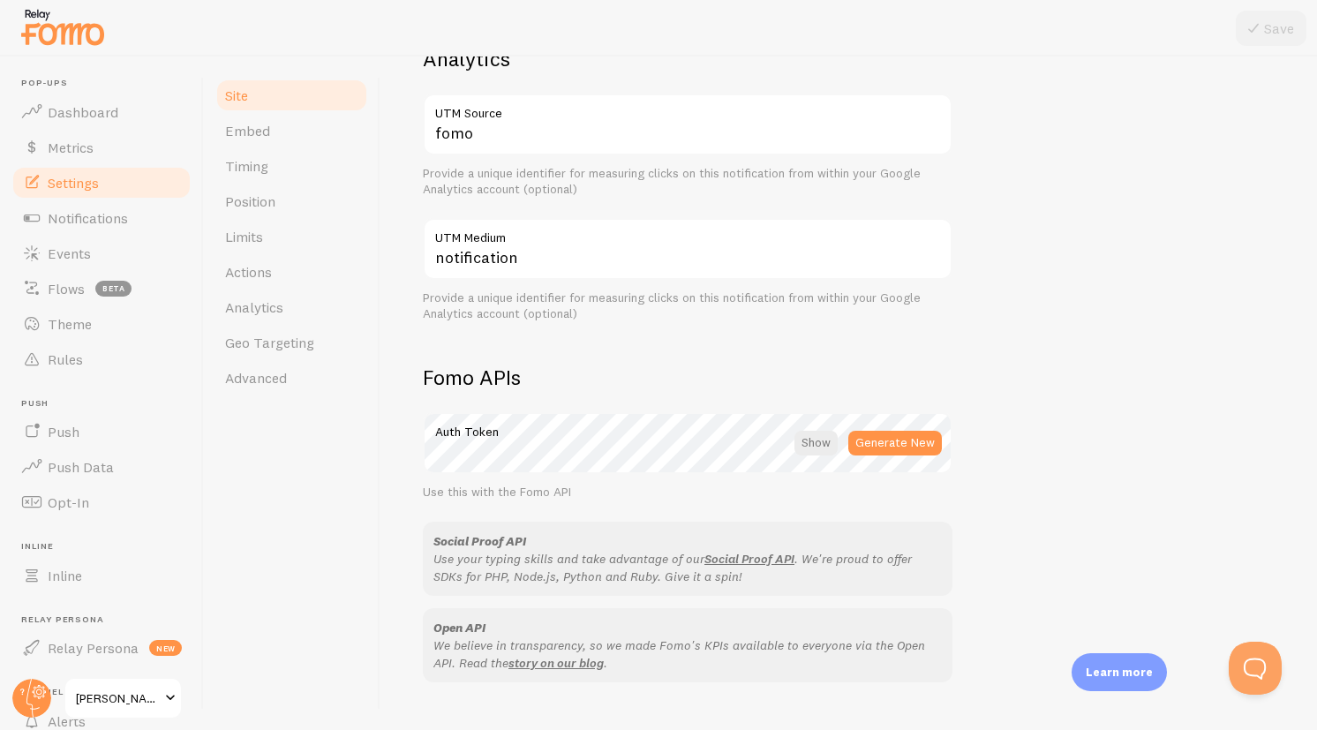
scroll to position [937, 0]
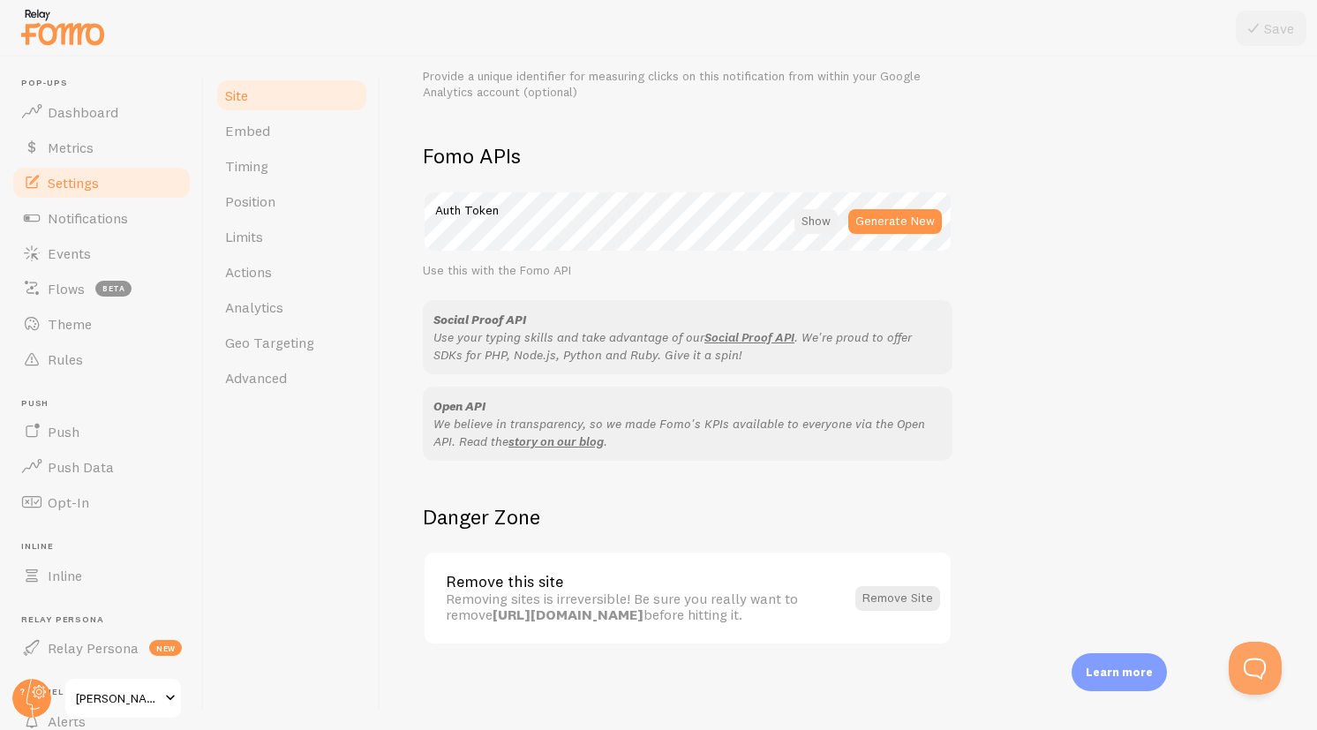
click at [818, 226] on div at bounding box center [815, 221] width 43 height 25
click at [809, 222] on div at bounding box center [818, 221] width 39 height 25
click at [252, 146] on link "Embed" at bounding box center [291, 130] width 154 height 35
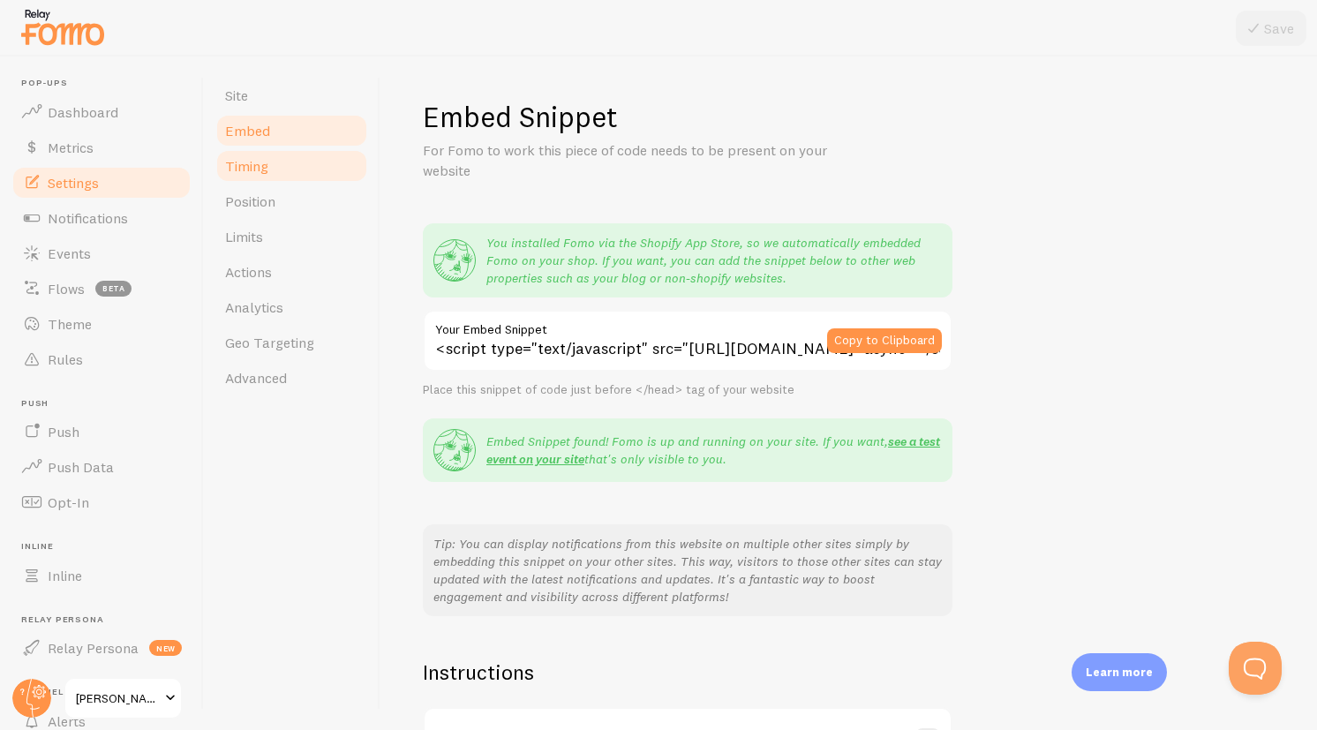
click at [260, 172] on span "Timing" at bounding box center [246, 166] width 43 height 18
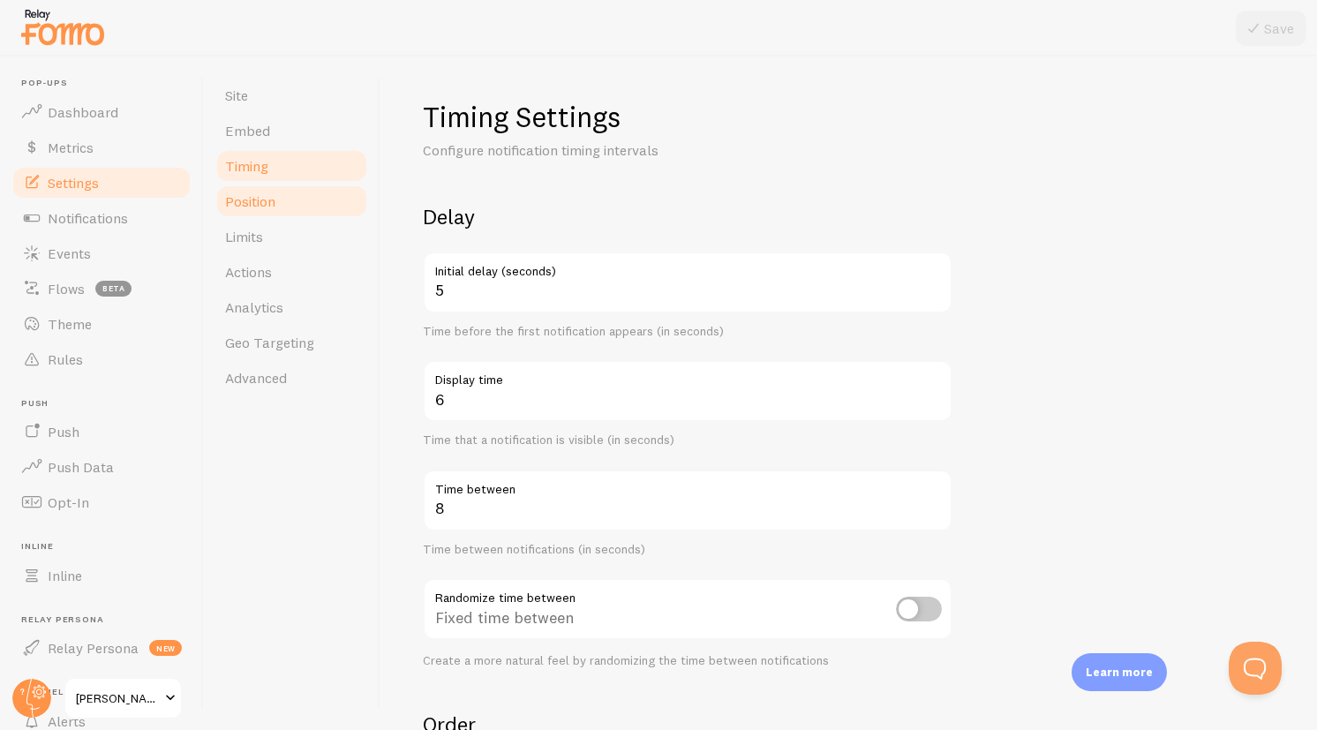
click at [269, 199] on span "Position" at bounding box center [250, 201] width 50 height 18
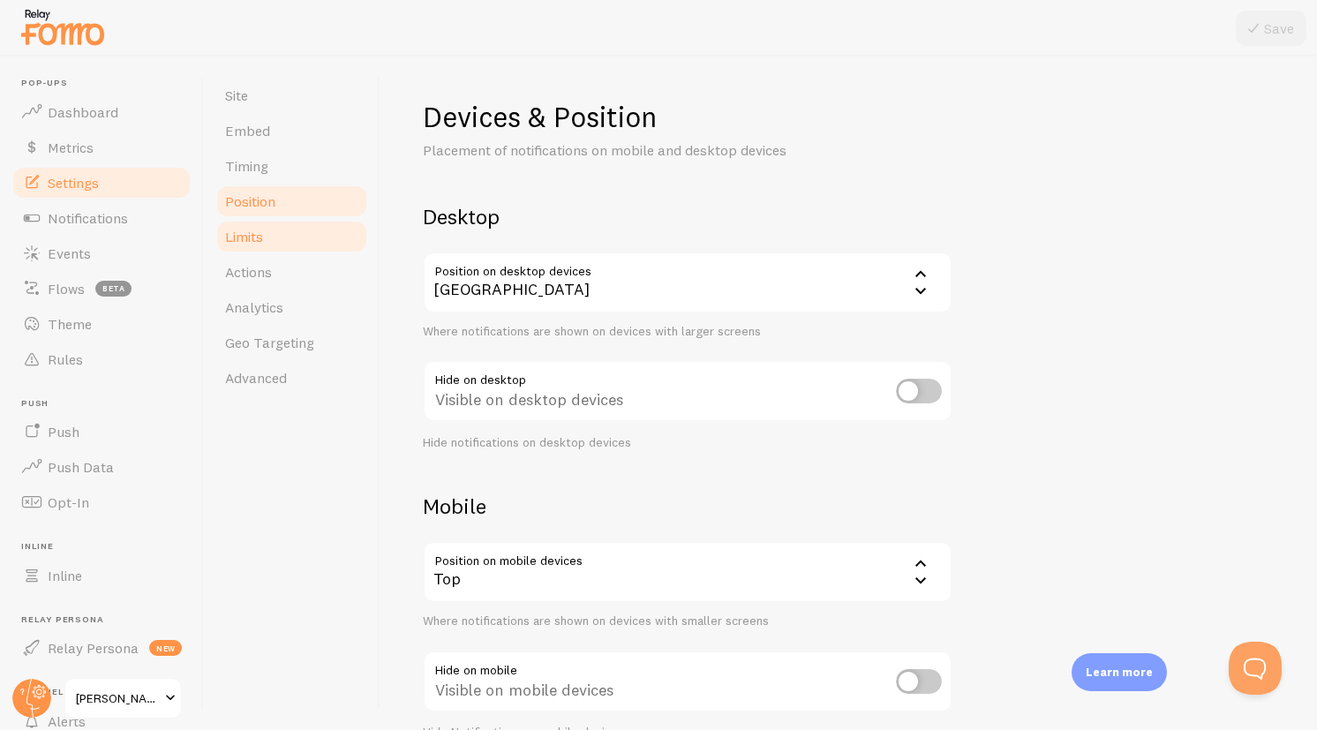
click at [275, 235] on link "Limits" at bounding box center [291, 236] width 154 height 35
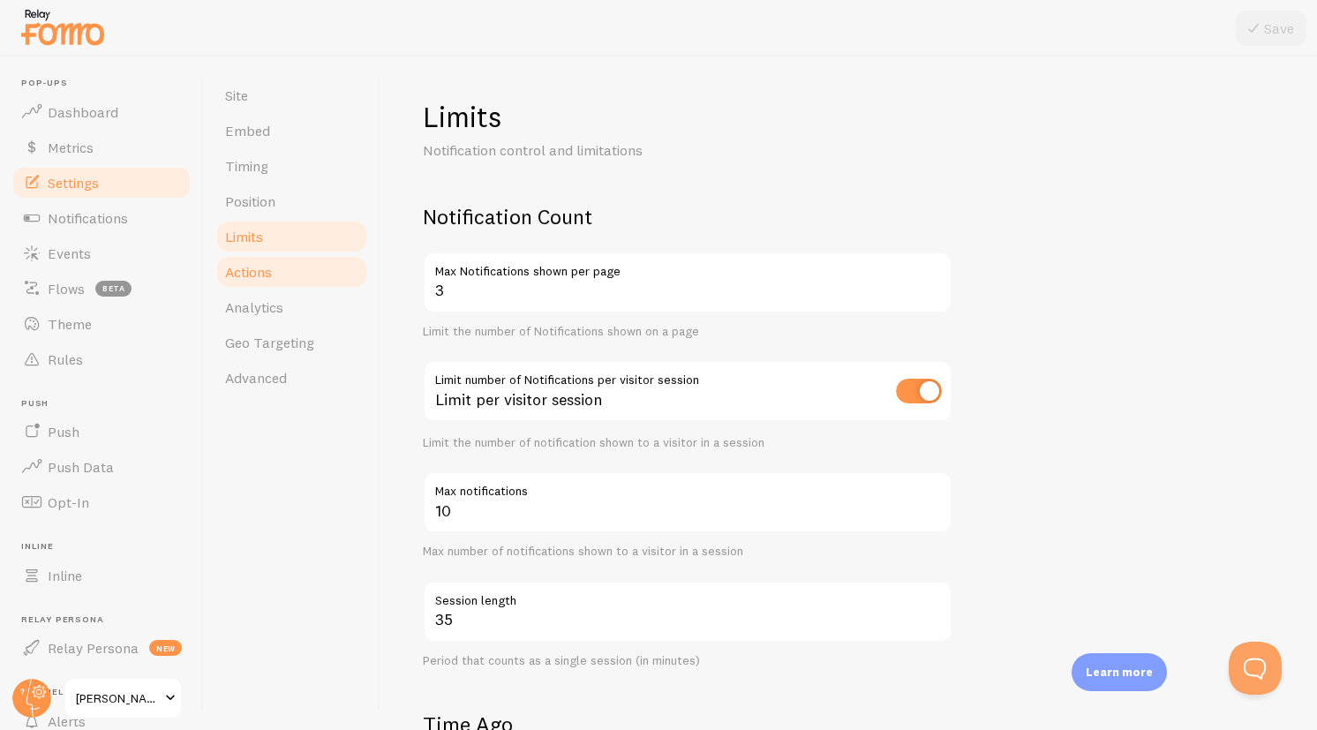
click at [275, 269] on link "Actions" at bounding box center [291, 271] width 154 height 35
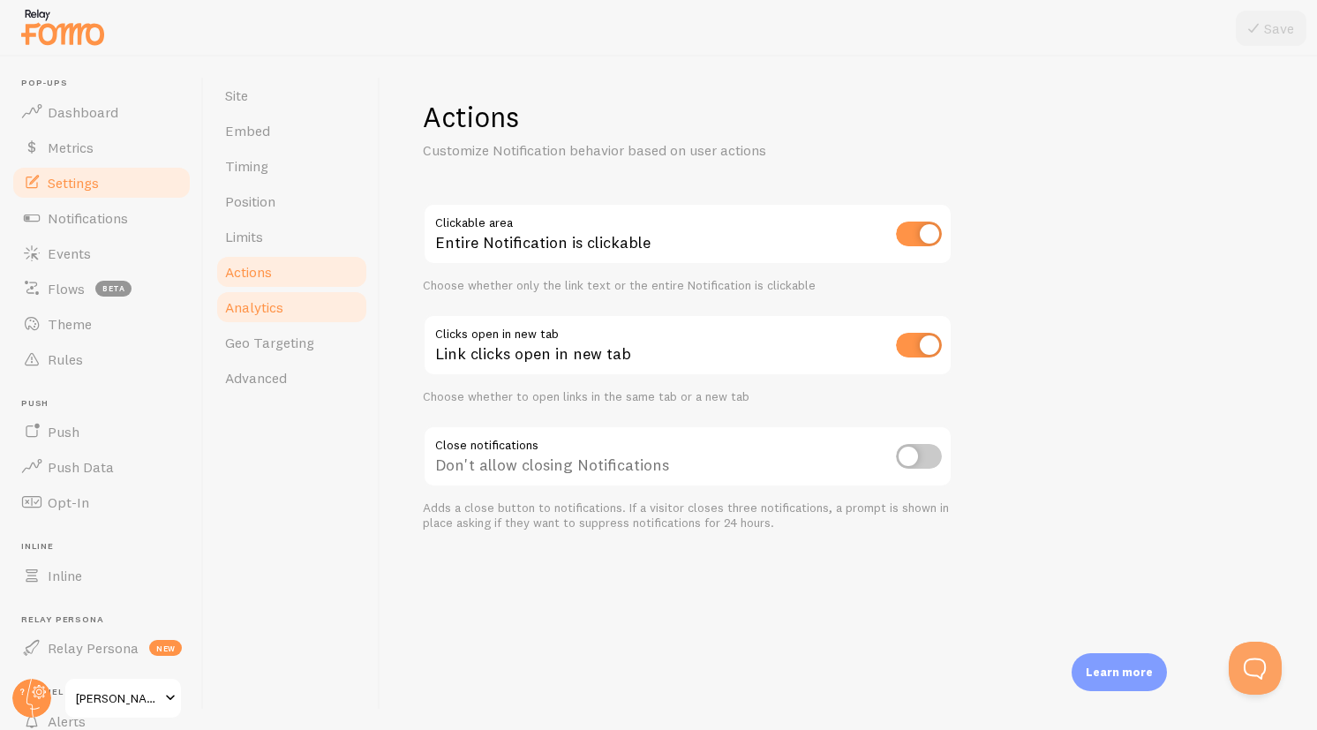
click at [277, 309] on span "Analytics" at bounding box center [254, 307] width 58 height 18
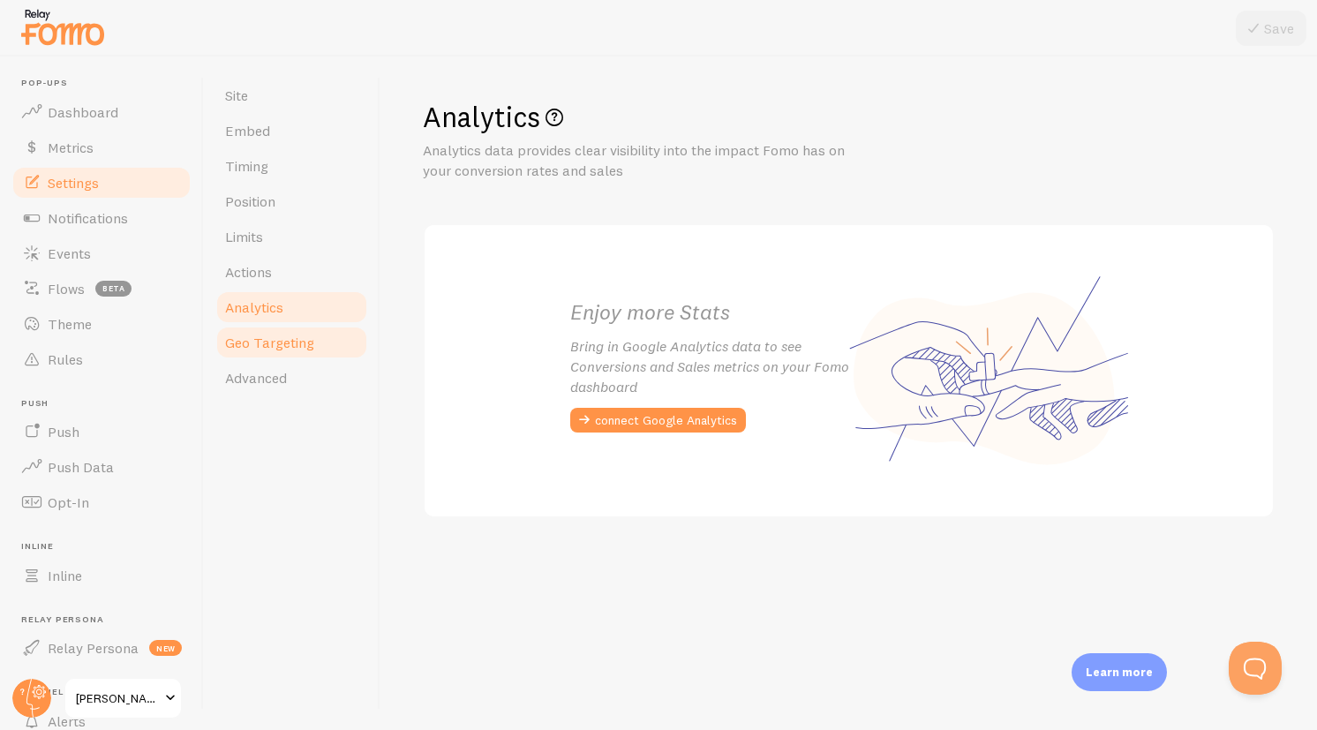
click at [282, 331] on link "Geo Targeting" at bounding box center [291, 342] width 154 height 35
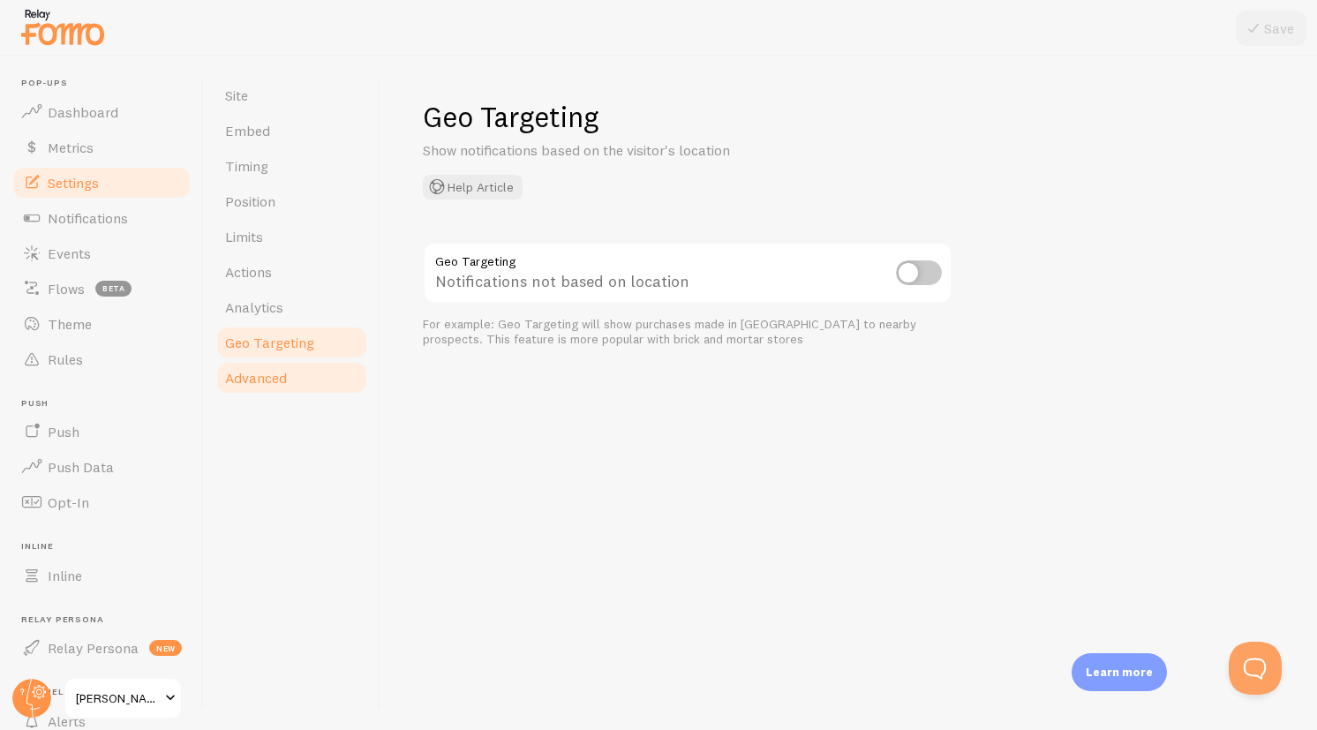
click at [284, 393] on link "Advanced" at bounding box center [291, 377] width 154 height 35
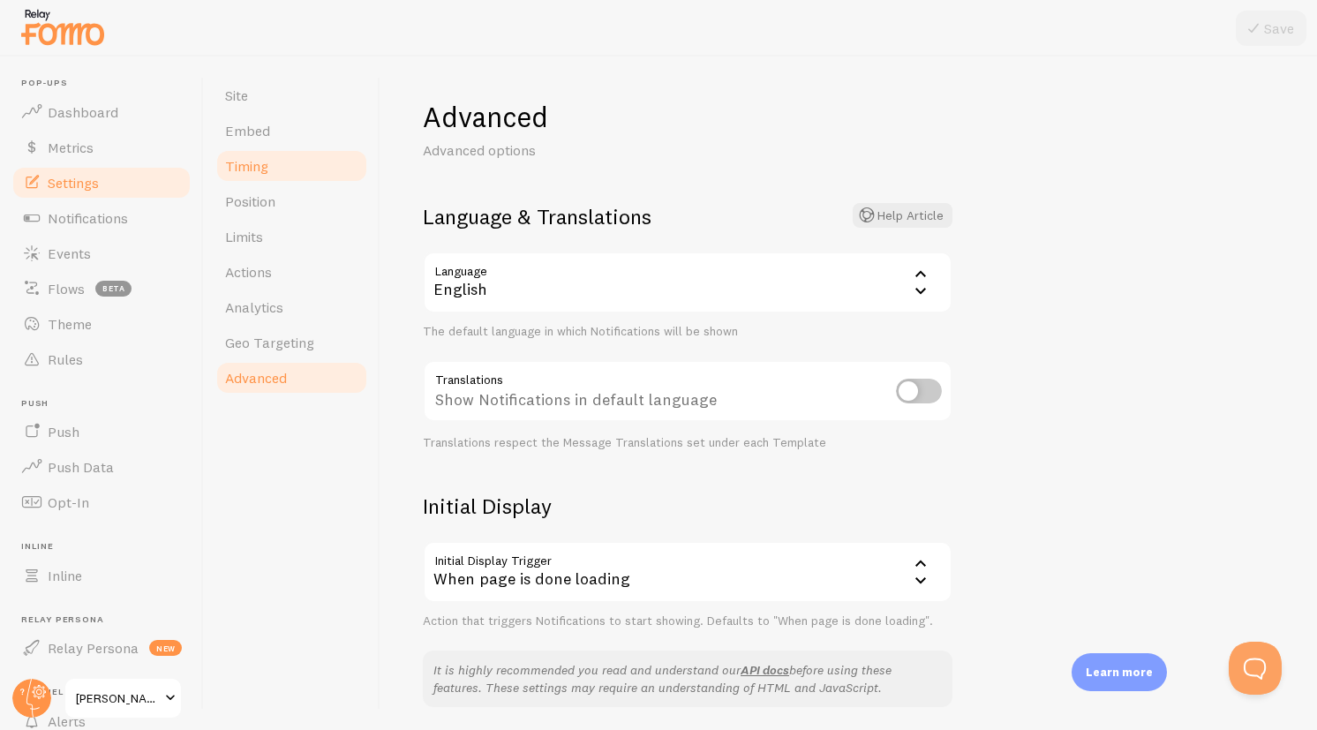
click at [259, 169] on span "Timing" at bounding box center [246, 166] width 43 height 18
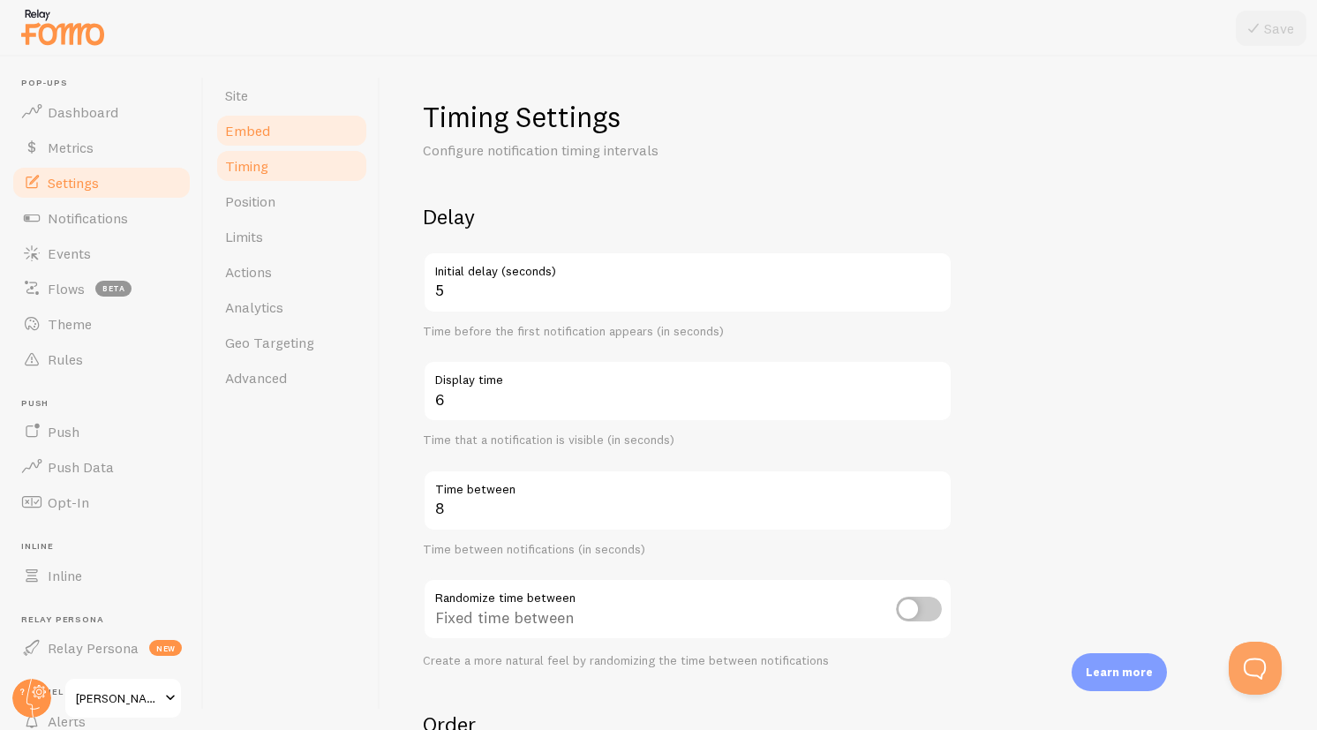
click at [263, 131] on span "Embed" at bounding box center [247, 131] width 45 height 18
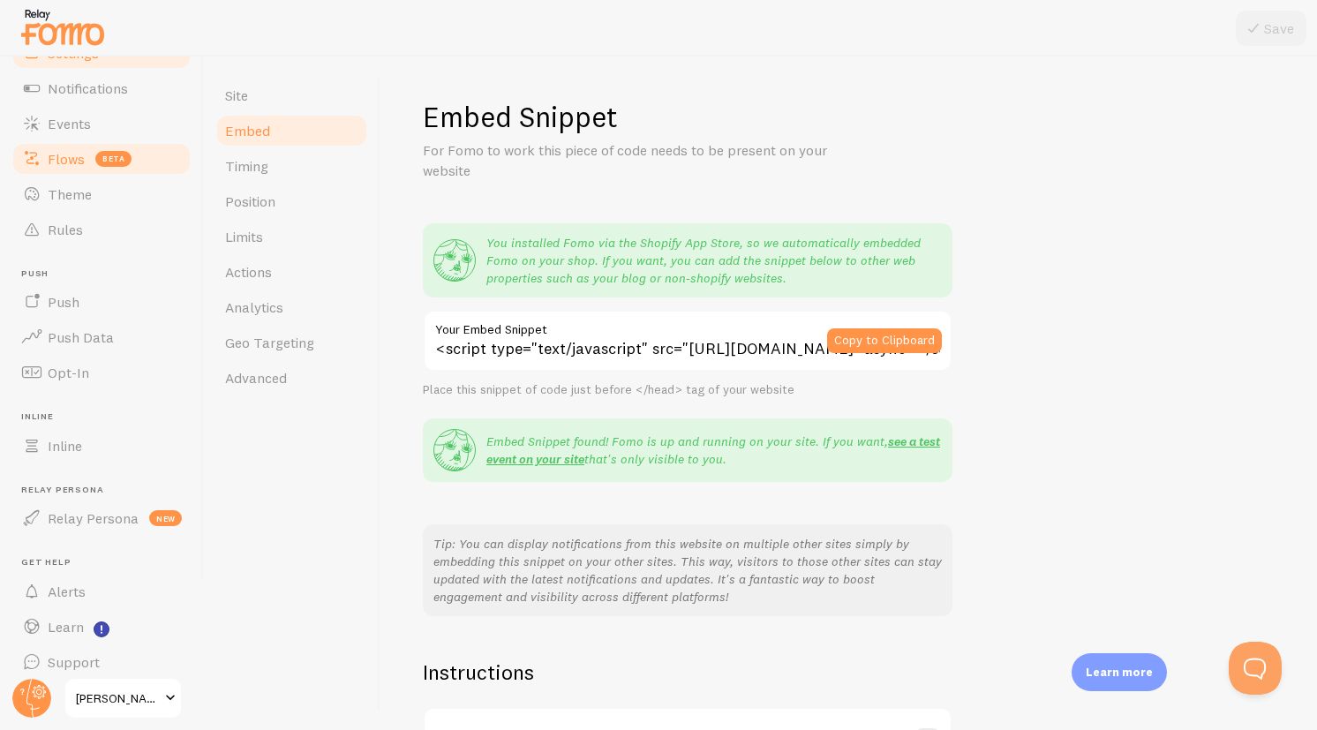
scroll to position [142, 0]
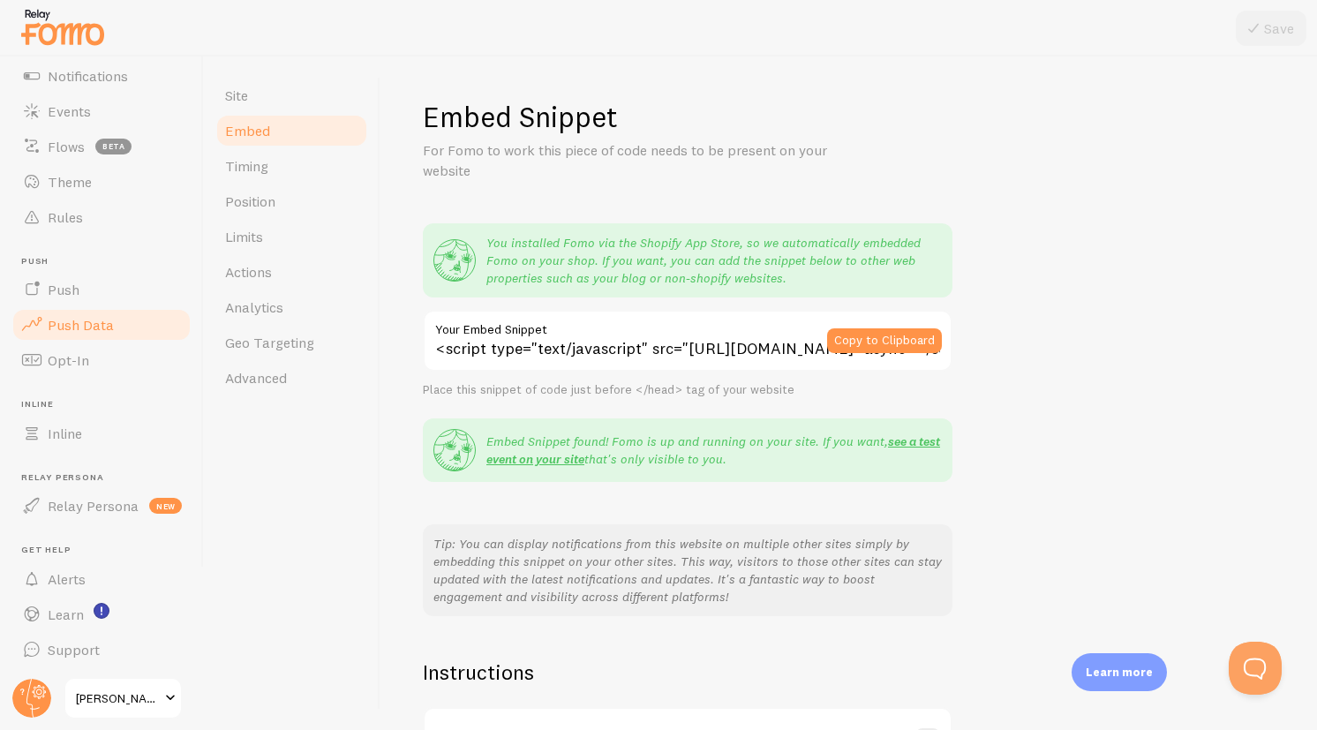
click at [112, 322] on link "Push Data" at bounding box center [102, 324] width 182 height 35
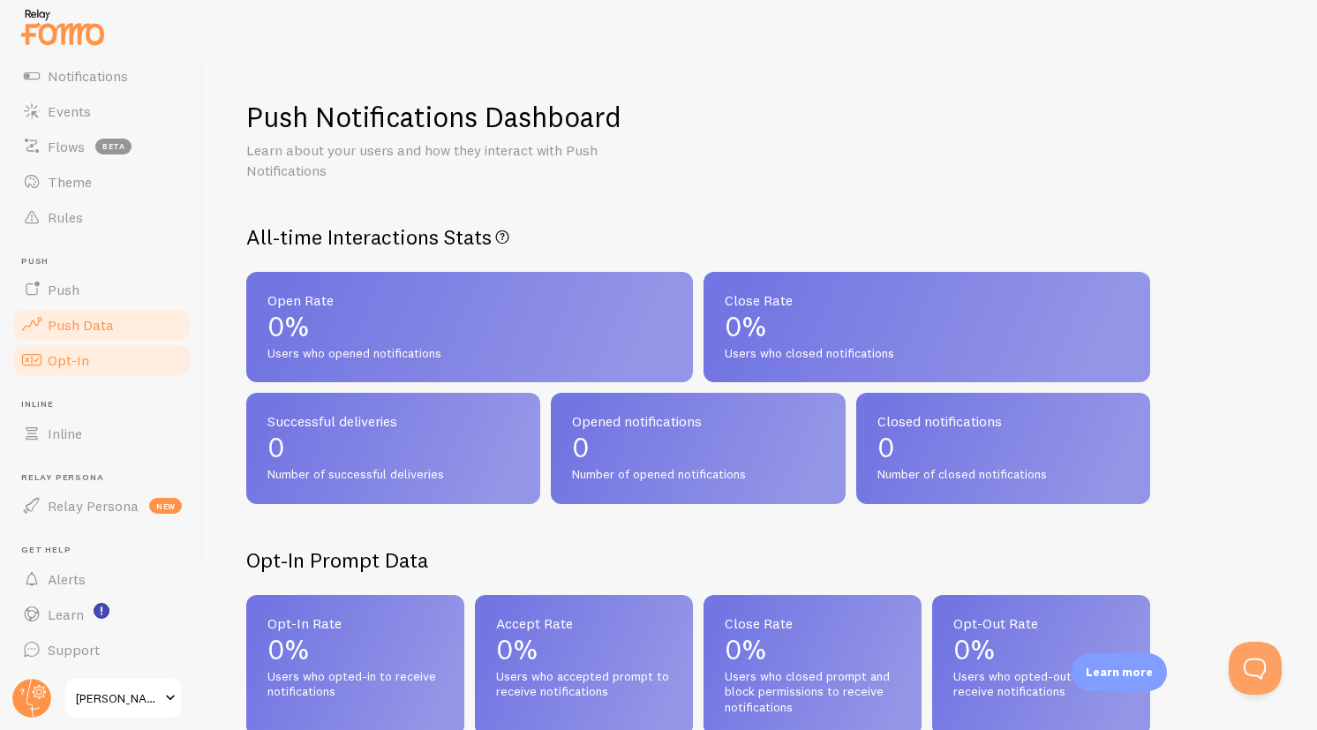
click at [109, 350] on link "Opt-In" at bounding box center [102, 359] width 182 height 35
